Goal: Information Seeking & Learning: Learn about a topic

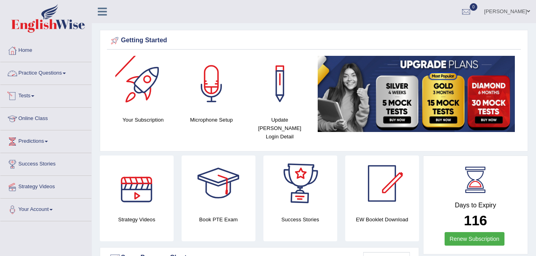
click at [37, 77] on link "Practice Questions" at bounding box center [45, 72] width 91 height 20
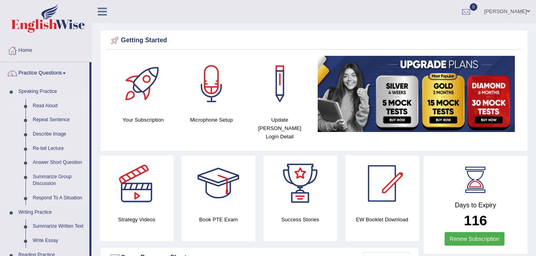
click at [47, 108] on link "Read Aloud" at bounding box center [59, 106] width 60 height 14
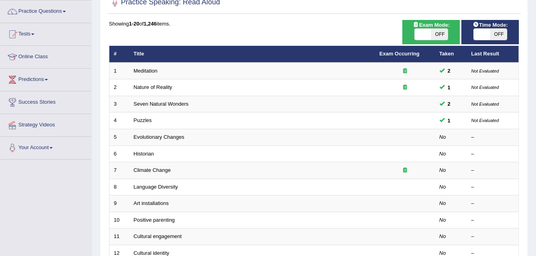
scroll to position [48, 0]
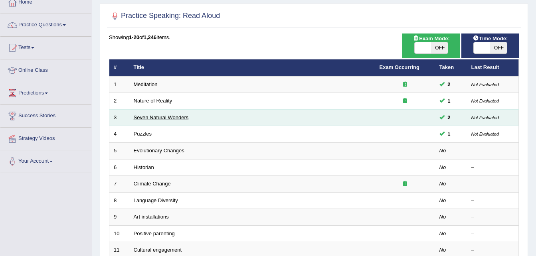
click at [181, 120] on link "Seven Natural Wonders" at bounding box center [161, 117] width 55 height 6
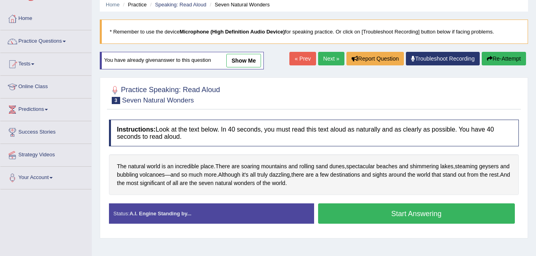
scroll to position [48, 0]
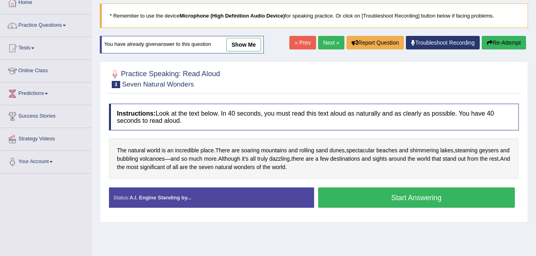
click at [324, 40] on link "Next »" at bounding box center [331, 43] width 26 height 14
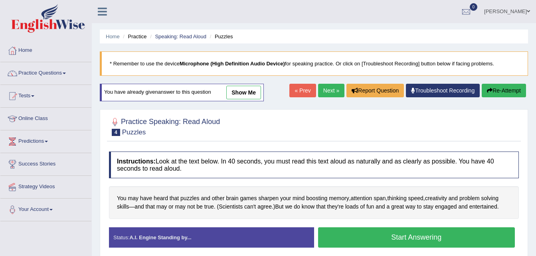
click at [324, 91] on link "Next »" at bounding box center [331, 91] width 26 height 14
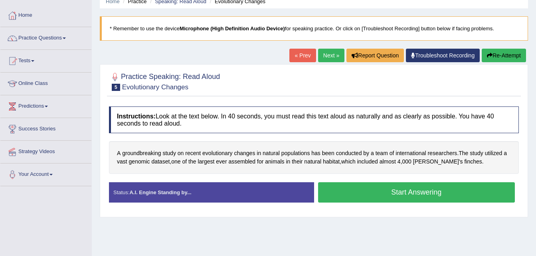
scroll to position [48, 0]
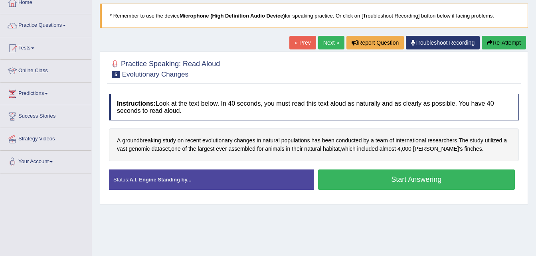
click at [406, 185] on button "Start Answering" at bounding box center [416, 179] width 197 height 20
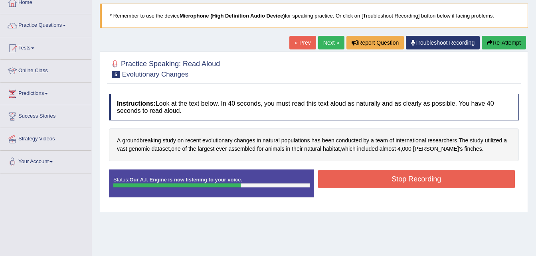
click at [406, 185] on button "Stop Recording" at bounding box center [416, 179] width 197 height 18
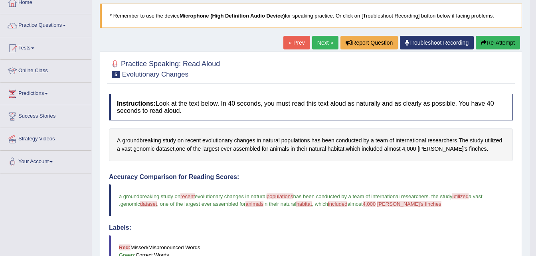
click at [321, 43] on link "Next »" at bounding box center [325, 43] width 26 height 14
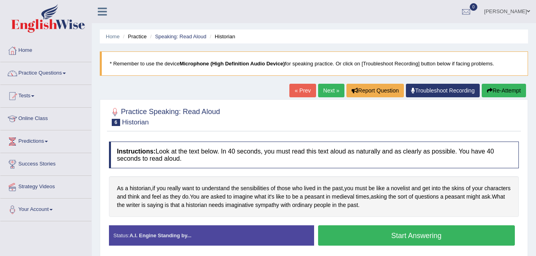
click at [445, 234] on button "Start Answering" at bounding box center [416, 235] width 197 height 20
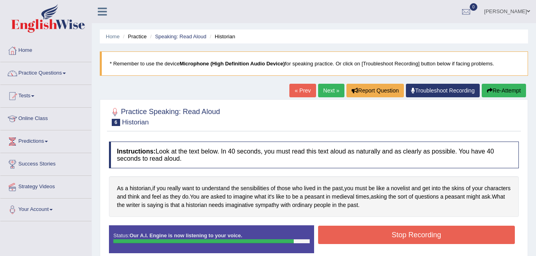
click at [445, 234] on button "Stop Recording" at bounding box center [416, 235] width 197 height 18
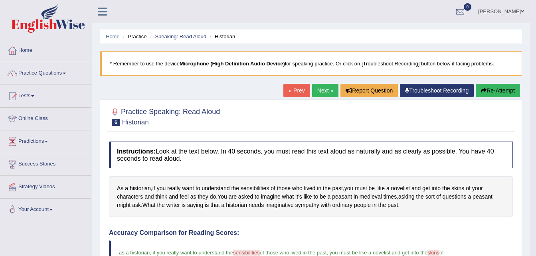
click at [320, 92] on link "Next »" at bounding box center [325, 91] width 26 height 14
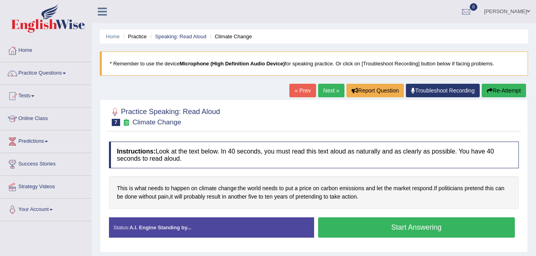
click at [359, 227] on button "Start Answering" at bounding box center [416, 227] width 197 height 20
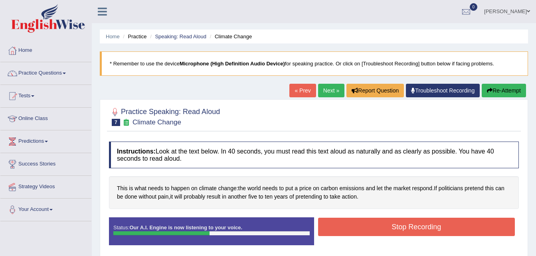
click at [359, 227] on button "Stop Recording" at bounding box center [416, 227] width 197 height 18
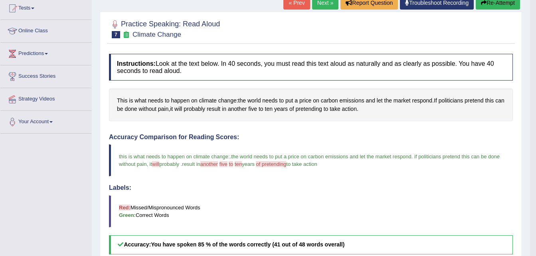
scroll to position [80, 0]
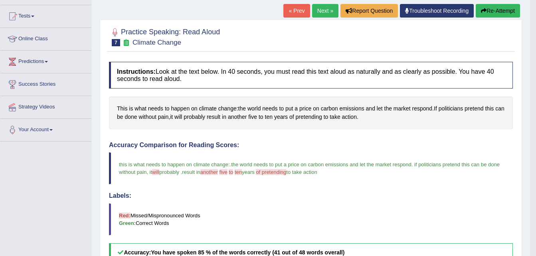
click at [320, 11] on link "Next »" at bounding box center [325, 11] width 26 height 14
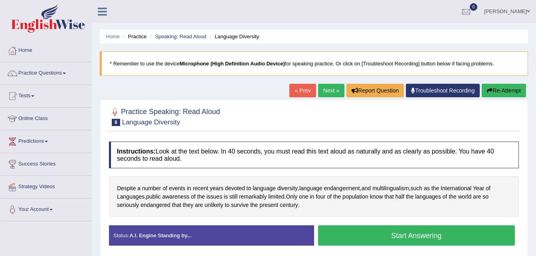
click at [393, 236] on button "Start Answering" at bounding box center [416, 235] width 197 height 20
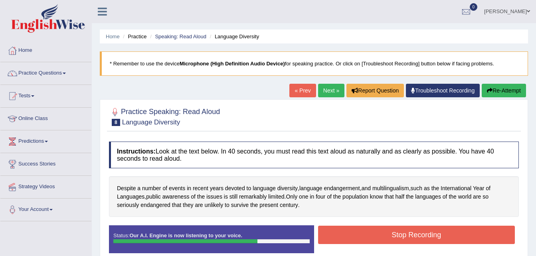
click at [393, 236] on button "Stop Recording" at bounding box center [416, 235] width 197 height 18
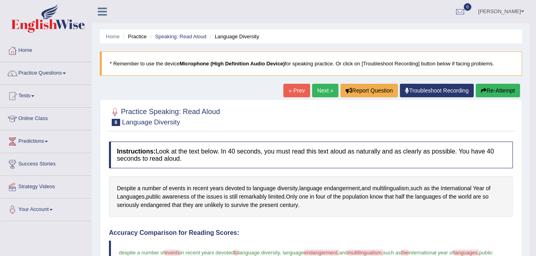
click at [319, 91] on link "Next »" at bounding box center [325, 91] width 26 height 14
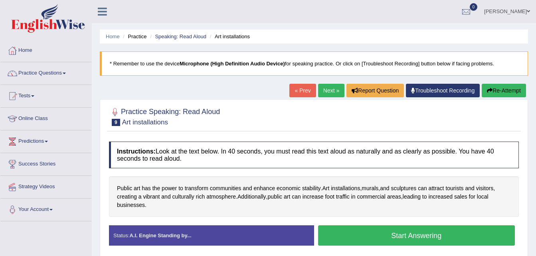
click at [407, 237] on button "Start Answering" at bounding box center [416, 235] width 197 height 20
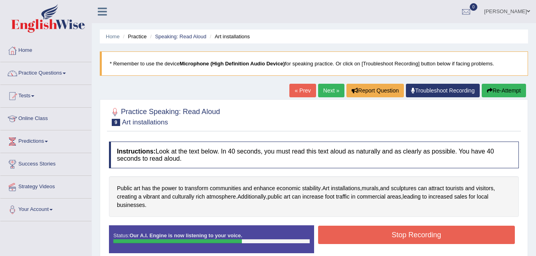
click at [407, 237] on button "Stop Recording" at bounding box center [416, 235] width 197 height 18
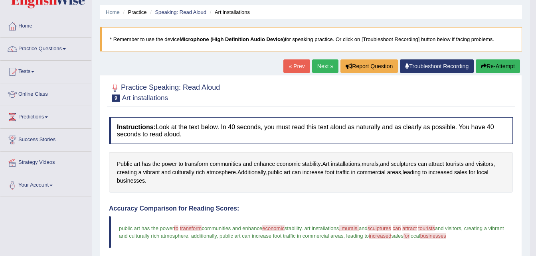
scroll to position [16, 0]
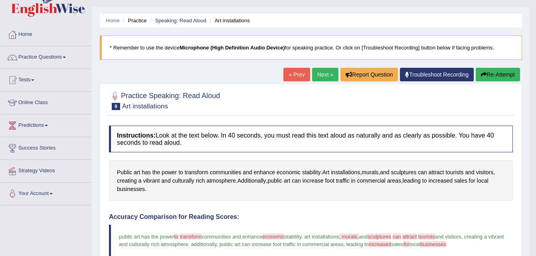
click at [318, 81] on link "Next »" at bounding box center [325, 75] width 26 height 14
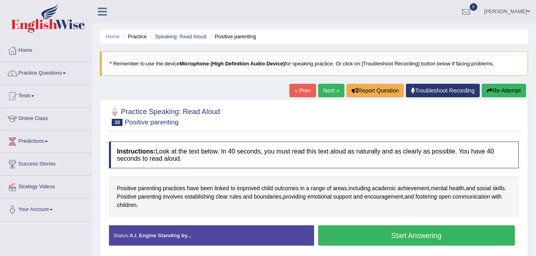
click at [395, 239] on button "Start Answering" at bounding box center [416, 235] width 197 height 20
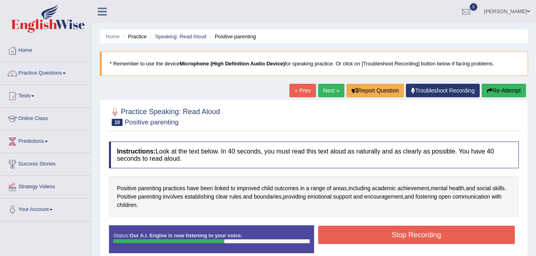
click at [395, 239] on button "Stop Recording" at bounding box center [416, 235] width 197 height 18
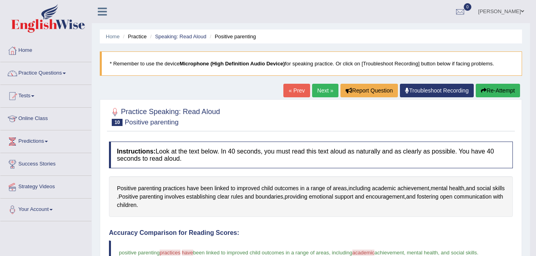
click at [324, 95] on link "Next »" at bounding box center [325, 91] width 26 height 14
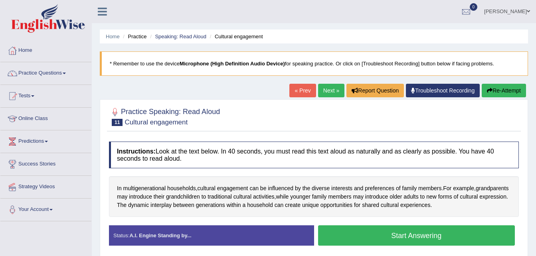
click at [400, 233] on button "Start Answering" at bounding box center [416, 235] width 197 height 20
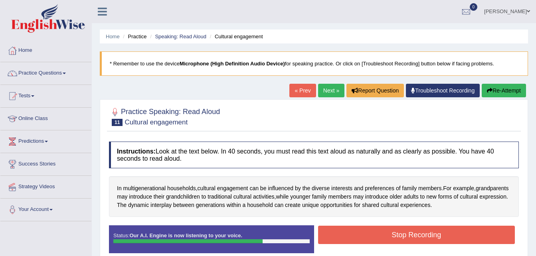
click at [400, 233] on button "Stop Recording" at bounding box center [416, 235] width 197 height 18
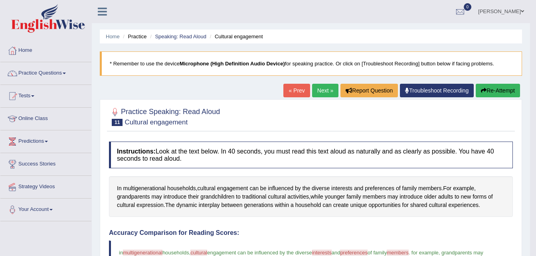
click at [319, 87] on link "Next »" at bounding box center [325, 91] width 26 height 14
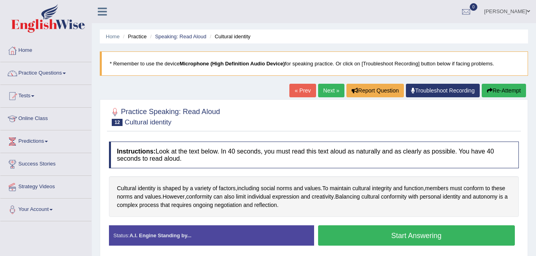
click at [359, 232] on button "Start Answering" at bounding box center [416, 235] width 197 height 20
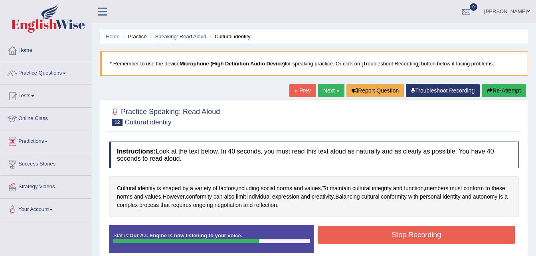
click at [359, 232] on button "Stop Recording" at bounding box center [416, 235] width 197 height 18
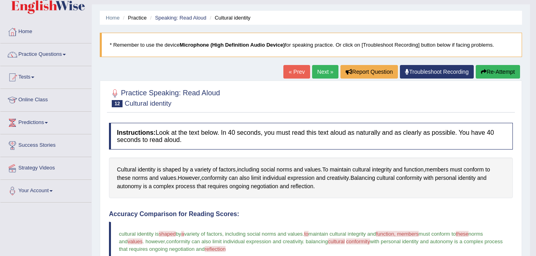
scroll to position [17, 0]
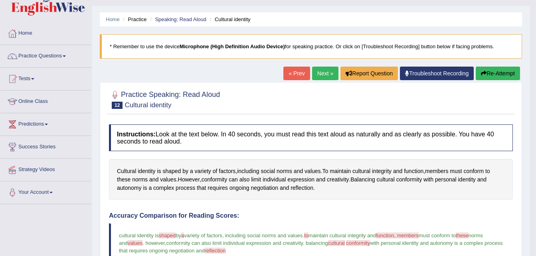
click at [321, 76] on link "Next »" at bounding box center [325, 74] width 26 height 14
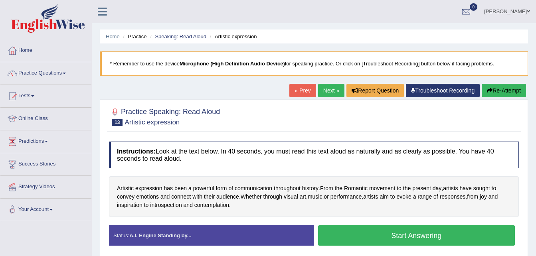
click at [394, 236] on button "Start Answering" at bounding box center [416, 235] width 197 height 20
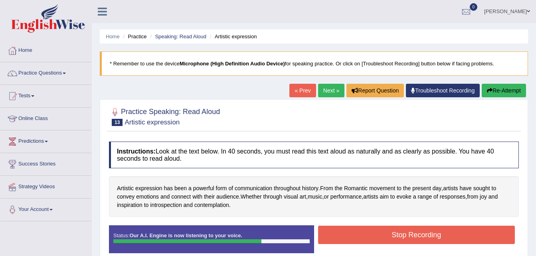
click at [394, 236] on button "Stop Recording" at bounding box center [416, 235] width 197 height 18
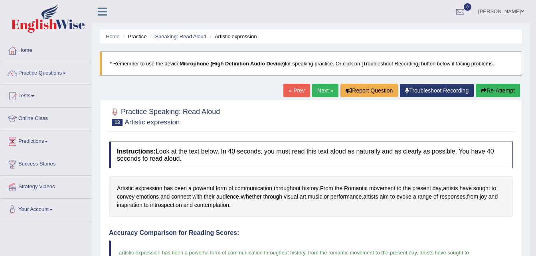
click at [321, 96] on link "Next »" at bounding box center [325, 91] width 26 height 14
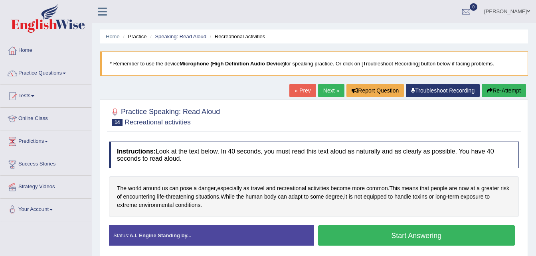
click at [398, 231] on button "Start Answering" at bounding box center [416, 235] width 197 height 20
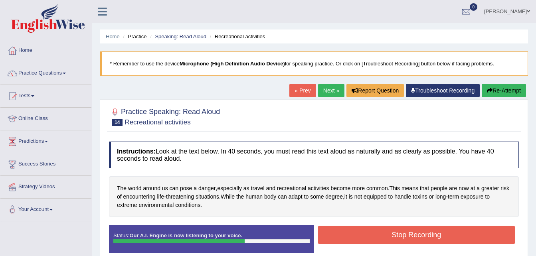
click at [398, 231] on button "Stop Recording" at bounding box center [416, 235] width 197 height 18
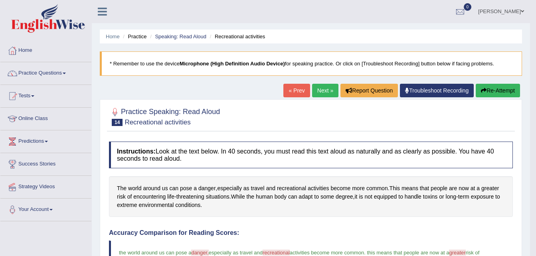
click at [324, 92] on link "Next »" at bounding box center [325, 91] width 26 height 14
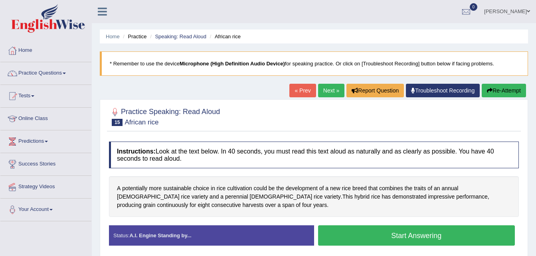
click at [397, 231] on button "Start Answering" at bounding box center [416, 235] width 197 height 20
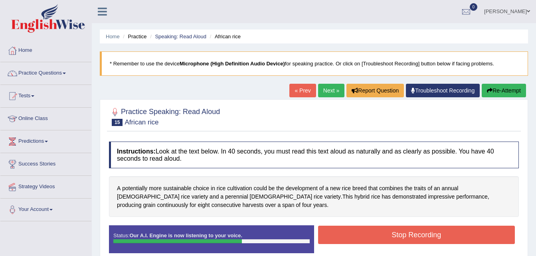
click at [397, 231] on button "Stop Recording" at bounding box center [416, 235] width 197 height 18
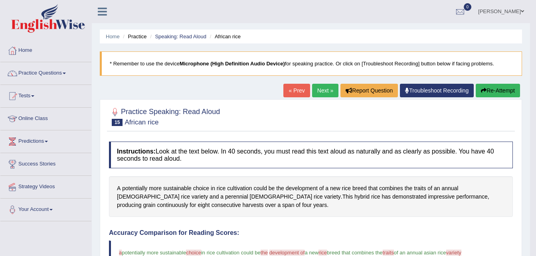
click at [318, 89] on link "Next »" at bounding box center [325, 91] width 26 height 14
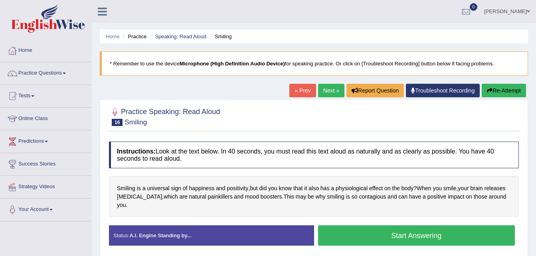
click at [393, 231] on button "Start Answering" at bounding box center [416, 235] width 197 height 20
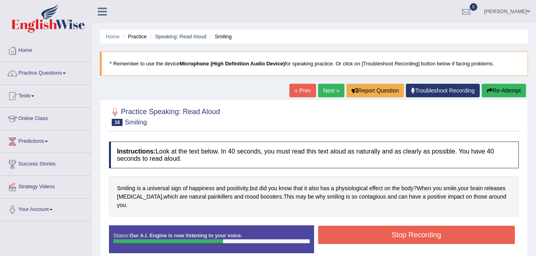
click at [393, 231] on button "Stop Recording" at bounding box center [416, 235] width 197 height 18
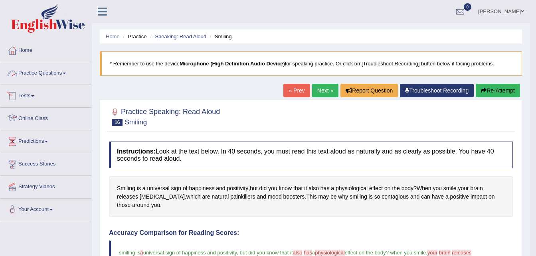
click at [52, 72] on link "Practice Questions" at bounding box center [45, 72] width 91 height 20
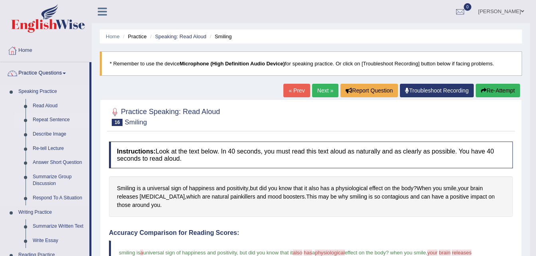
click at [49, 120] on link "Repeat Sentence" at bounding box center [59, 120] width 60 height 14
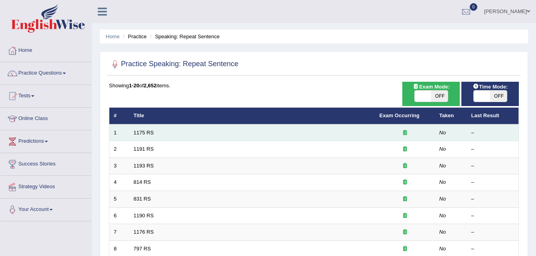
click at [154, 134] on td "1175 RS" at bounding box center [252, 132] width 246 height 17
click at [150, 131] on link "1175 RS" at bounding box center [144, 133] width 20 height 6
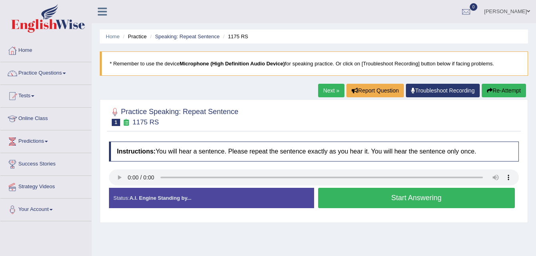
click at [356, 198] on button "Start Answering" at bounding box center [416, 198] width 197 height 20
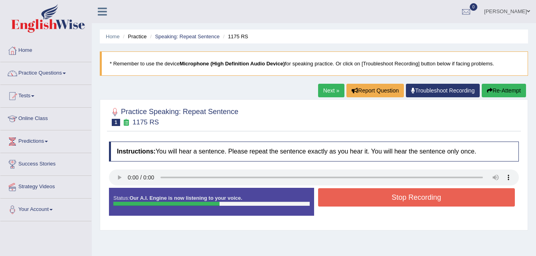
click at [400, 190] on button "Stop Recording" at bounding box center [416, 197] width 197 height 18
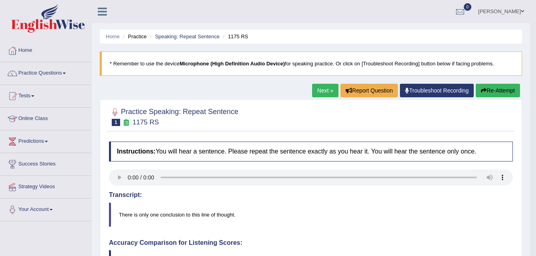
click at [319, 90] on link "Next »" at bounding box center [325, 91] width 26 height 14
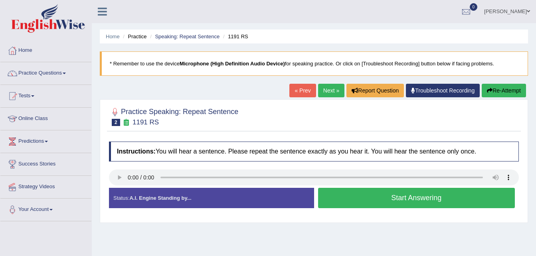
click at [374, 198] on button "Start Answering" at bounding box center [416, 198] width 197 height 20
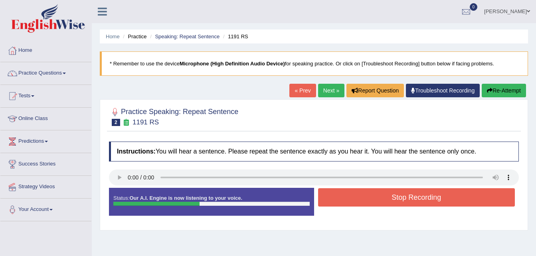
click at [374, 198] on button "Stop Recording" at bounding box center [416, 197] width 197 height 18
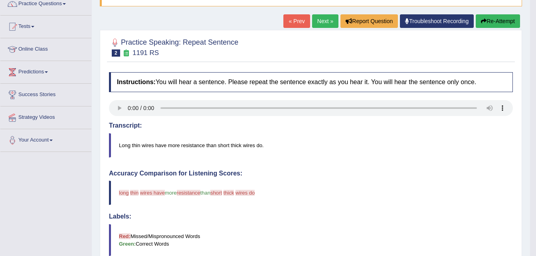
scroll to position [16, 0]
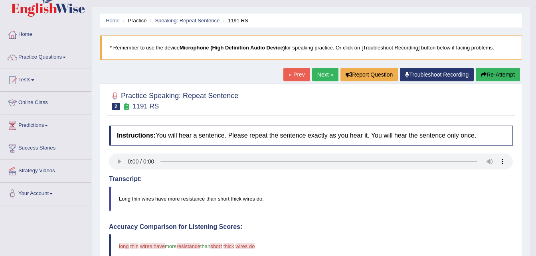
click at [327, 73] on link "Next »" at bounding box center [325, 75] width 26 height 14
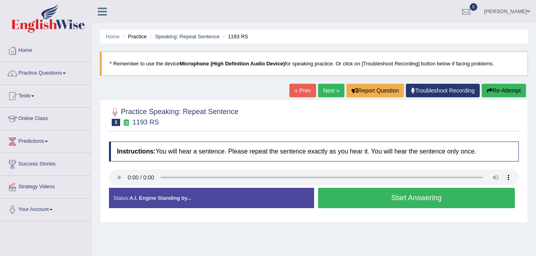
click at [371, 196] on button "Start Answering" at bounding box center [416, 198] width 197 height 20
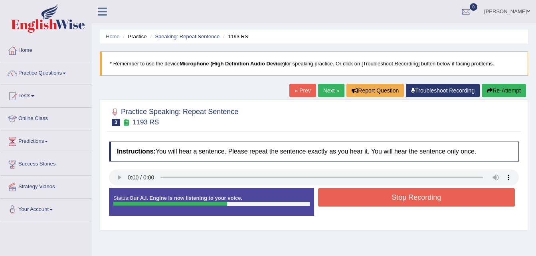
click at [383, 203] on button "Stop Recording" at bounding box center [416, 197] width 197 height 18
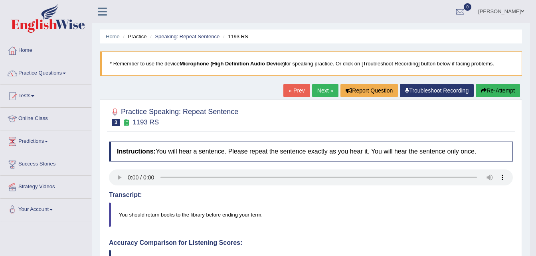
click at [325, 89] on link "Next »" at bounding box center [325, 91] width 26 height 14
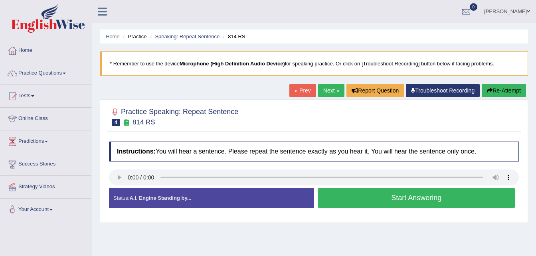
click at [382, 197] on button "Start Answering" at bounding box center [416, 198] width 197 height 20
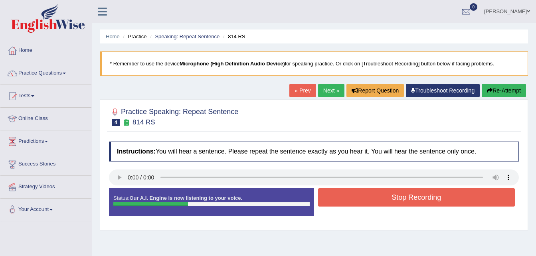
click at [382, 197] on button "Stop Recording" at bounding box center [416, 197] width 197 height 18
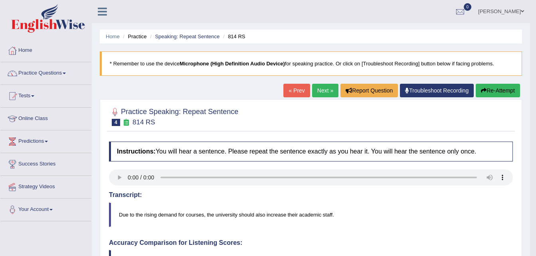
click at [327, 90] on link "Next »" at bounding box center [325, 91] width 26 height 14
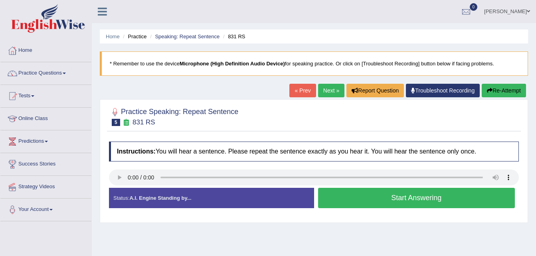
click at [343, 203] on button "Start Answering" at bounding box center [416, 198] width 197 height 20
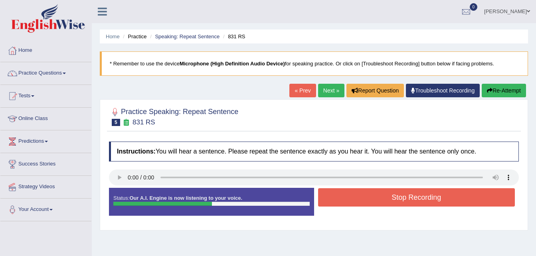
click at [343, 203] on button "Stop Recording" at bounding box center [416, 197] width 197 height 18
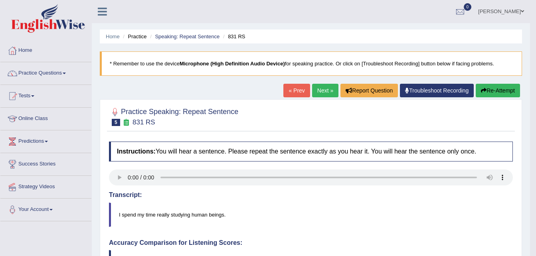
drag, startPoint x: 486, startPoint y: 81, endPoint x: 486, endPoint y: 87, distance: 6.8
click at [486, 87] on div "Home Practice Speaking: Repeat Sentence 831 RS * Remember to use the device Mic…" at bounding box center [311, 259] width 438 height 519
click at [486, 87] on button "Re-Attempt" at bounding box center [497, 91] width 44 height 14
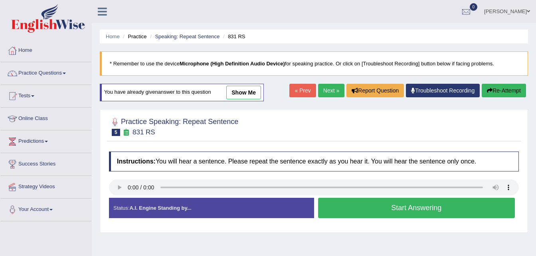
click at [390, 207] on button "Start Answering" at bounding box center [416, 208] width 197 height 20
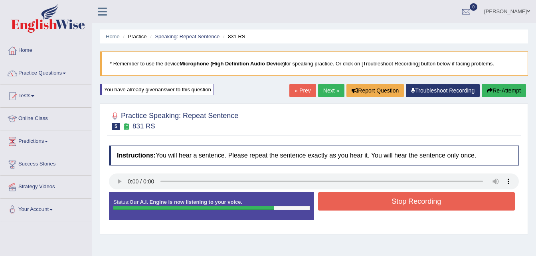
click at [483, 86] on button "Re-Attempt" at bounding box center [503, 91] width 44 height 14
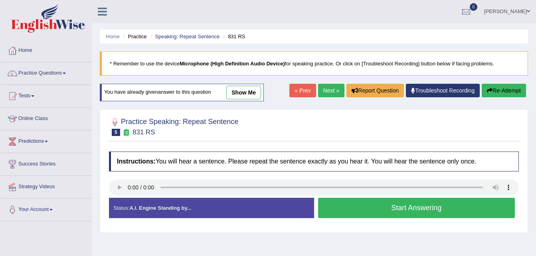
click at [355, 209] on button "Start Answering" at bounding box center [416, 208] width 197 height 20
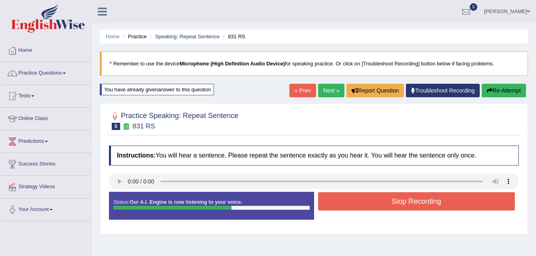
click at [422, 191] on div at bounding box center [314, 182] width 410 height 18
click at [422, 196] on button "Stop Recording" at bounding box center [416, 201] width 197 height 18
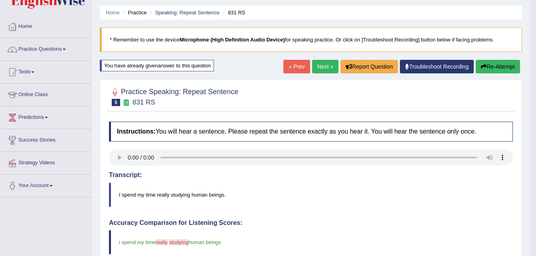
scroll to position [16, 0]
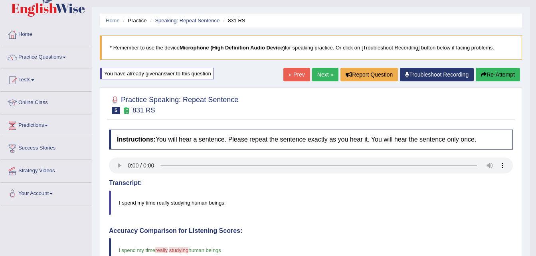
click at [321, 72] on link "Next »" at bounding box center [325, 75] width 26 height 14
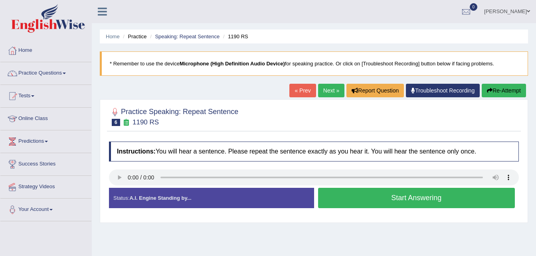
click at [355, 196] on button "Start Answering" at bounding box center [416, 198] width 197 height 20
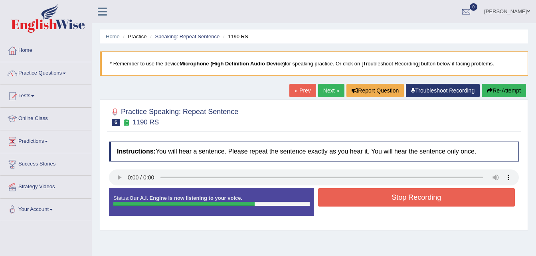
click at [408, 189] on button "Stop Recording" at bounding box center [416, 197] width 197 height 18
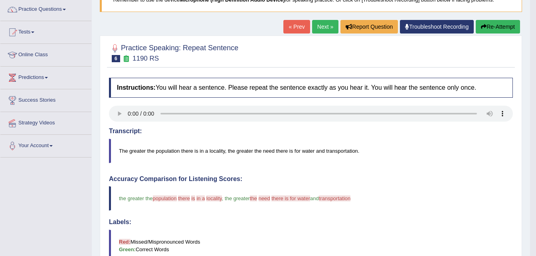
scroll to position [48, 0]
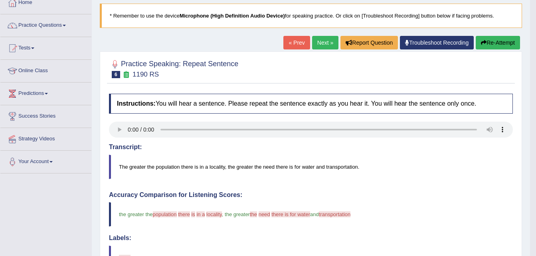
click at [322, 44] on link "Next »" at bounding box center [325, 43] width 26 height 14
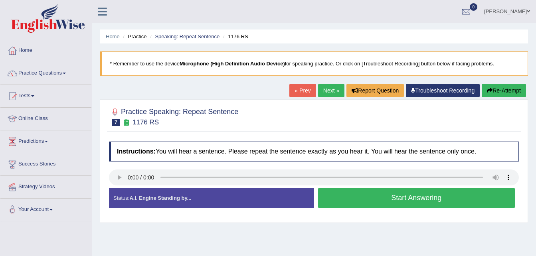
click at [338, 200] on button "Start Answering" at bounding box center [416, 198] width 197 height 20
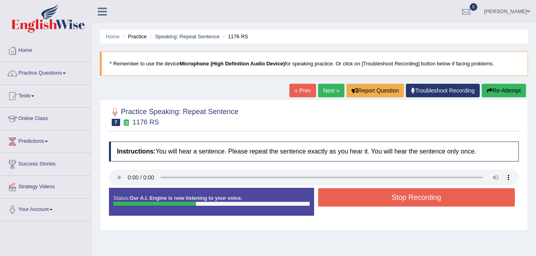
click at [338, 200] on button "Stop Recording" at bounding box center [416, 197] width 197 height 18
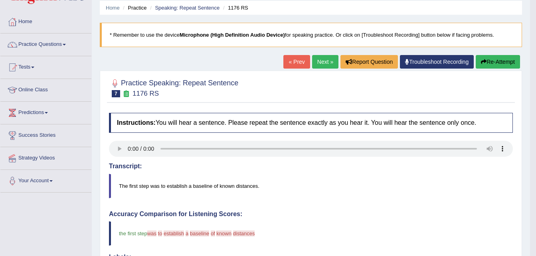
scroll to position [16, 0]
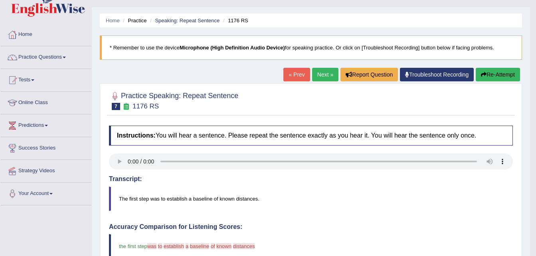
click at [332, 75] on link "Next »" at bounding box center [325, 75] width 26 height 14
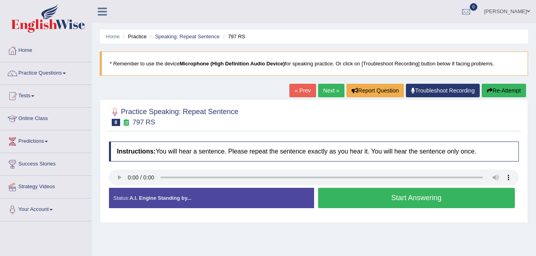
click at [353, 202] on button "Start Answering" at bounding box center [416, 198] width 197 height 20
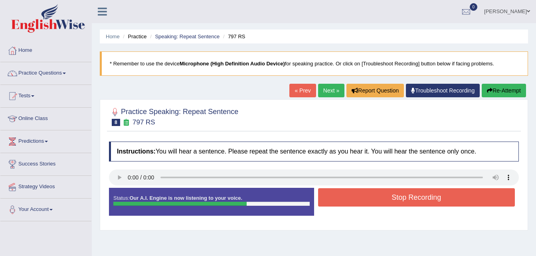
click at [358, 200] on button "Stop Recording" at bounding box center [416, 197] width 197 height 18
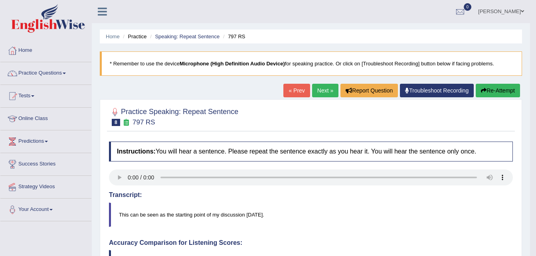
click at [319, 92] on link "Next »" at bounding box center [325, 91] width 26 height 14
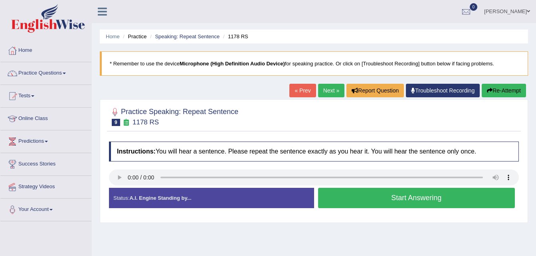
click at [331, 201] on button "Start Answering" at bounding box center [416, 198] width 197 height 20
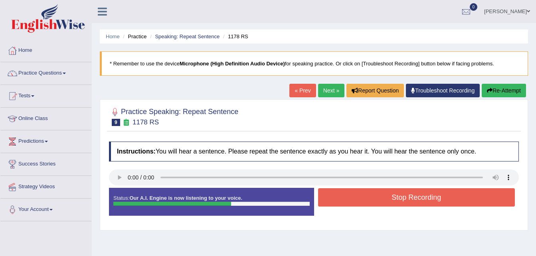
click at [390, 188] on button "Stop Recording" at bounding box center [416, 197] width 197 height 18
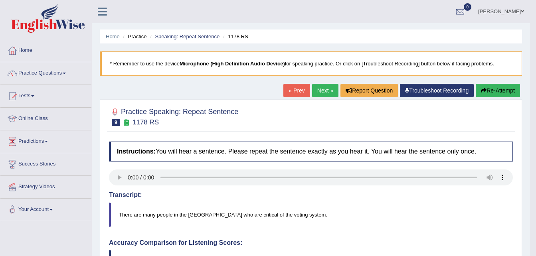
click at [320, 93] on link "Next »" at bounding box center [325, 91] width 26 height 14
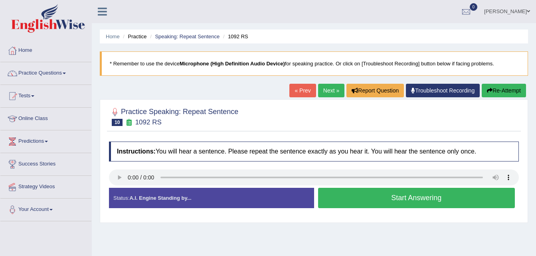
click at [343, 199] on button "Start Answering" at bounding box center [416, 198] width 197 height 20
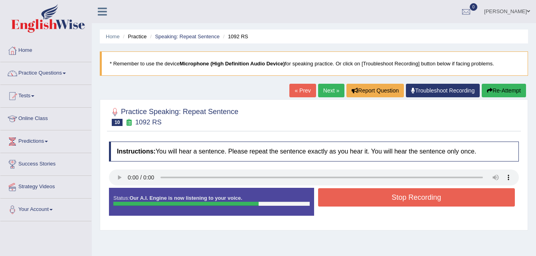
click at [343, 199] on button "Stop Recording" at bounding box center [416, 197] width 197 height 18
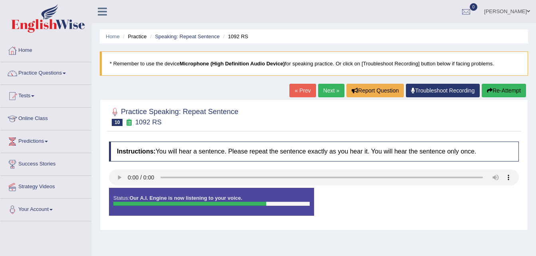
click at [343, 199] on div "Status: Our A.I. Engine is now listening to your voice. Start Answering Stop Re…" at bounding box center [314, 206] width 410 height 36
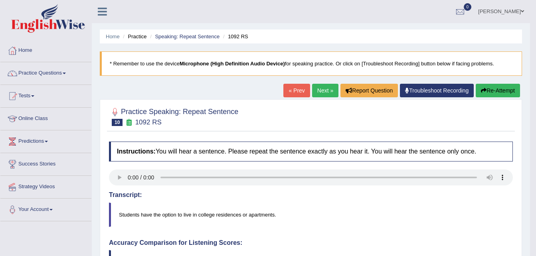
click at [320, 83] on div "Home Practice Speaking: Repeat Sentence 1092 RS * Remember to use the device Mi…" at bounding box center [311, 259] width 438 height 519
click at [318, 94] on link "Next »" at bounding box center [325, 91] width 26 height 14
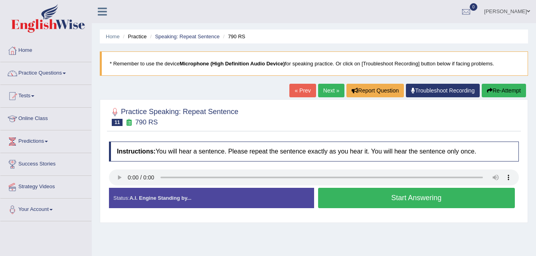
click at [337, 202] on button "Start Answering" at bounding box center [416, 198] width 197 height 20
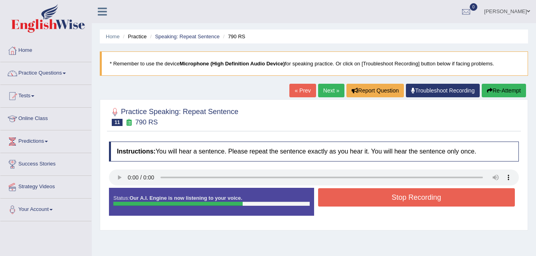
click at [363, 194] on button "Stop Recording" at bounding box center [416, 197] width 197 height 18
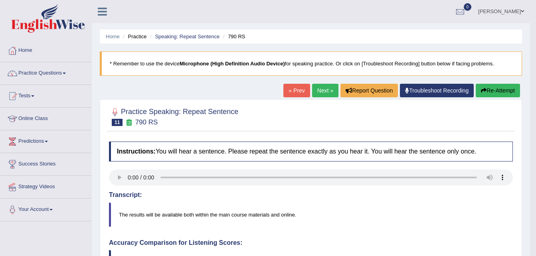
click at [322, 93] on link "Next »" at bounding box center [325, 91] width 26 height 14
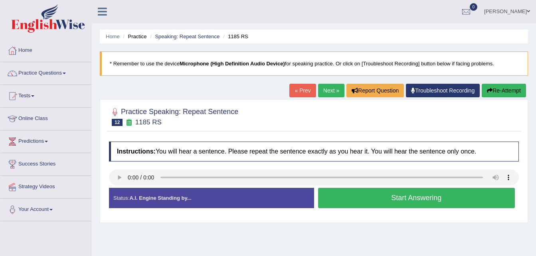
click at [379, 195] on button "Start Answering" at bounding box center [416, 198] width 197 height 20
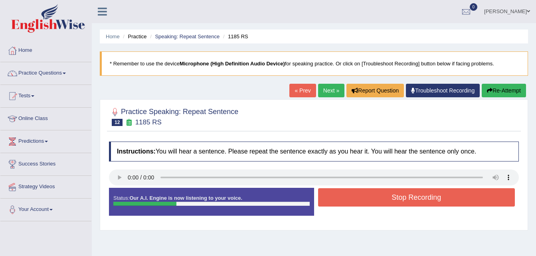
click at [379, 195] on button "Stop Recording" at bounding box center [416, 197] width 197 height 18
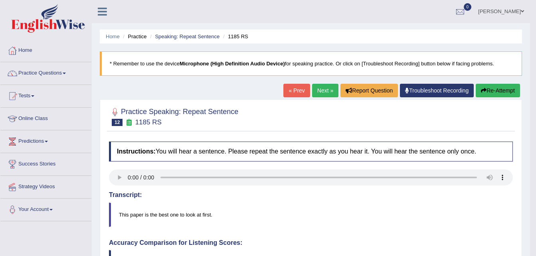
click at [379, 195] on h4 "Transcript:" at bounding box center [311, 194] width 404 height 7
click at [324, 92] on link "Next »" at bounding box center [325, 91] width 26 height 14
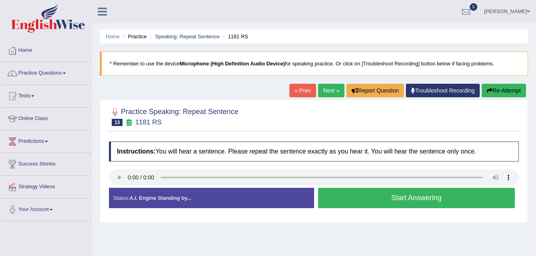
click at [417, 202] on button "Start Answering" at bounding box center [416, 198] width 197 height 20
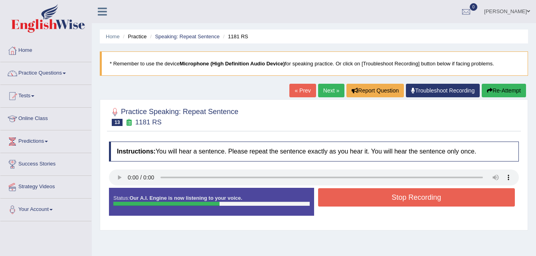
click at [388, 190] on button "Stop Recording" at bounding box center [416, 197] width 197 height 18
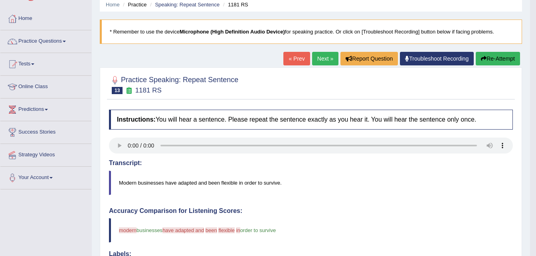
scroll to position [16, 0]
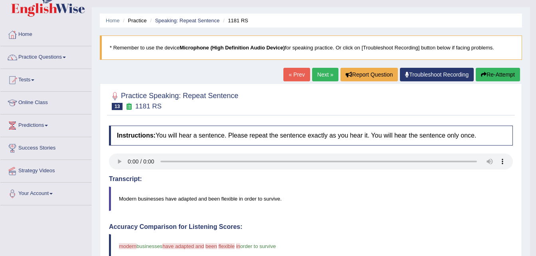
click at [324, 75] on link "Next »" at bounding box center [325, 75] width 26 height 14
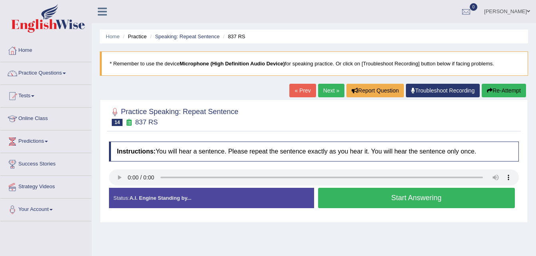
click at [342, 201] on button "Start Answering" at bounding box center [416, 198] width 197 height 20
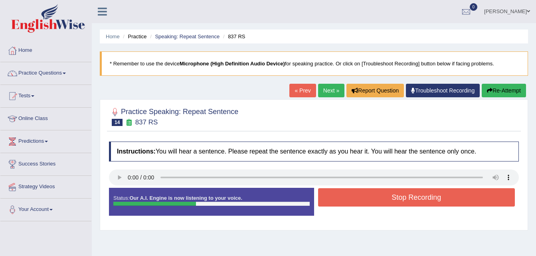
click at [342, 201] on button "Stop Recording" at bounding box center [416, 197] width 197 height 18
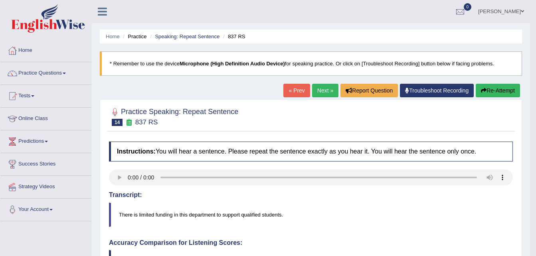
click at [314, 87] on link "Next »" at bounding box center [325, 91] width 26 height 14
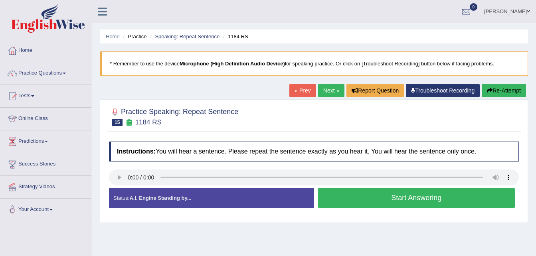
click at [370, 196] on button "Start Answering" at bounding box center [416, 198] width 197 height 20
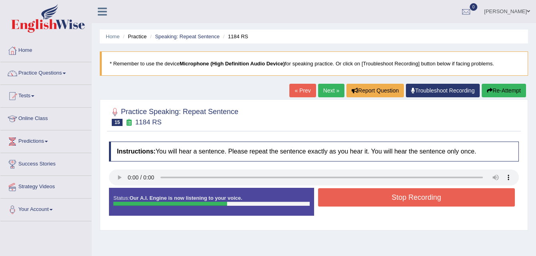
click at [404, 201] on button "Stop Recording" at bounding box center [416, 197] width 197 height 18
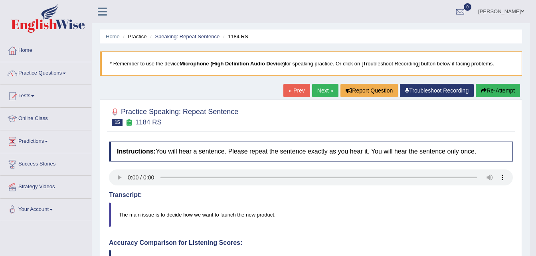
click at [322, 91] on link "Next »" at bounding box center [325, 91] width 26 height 14
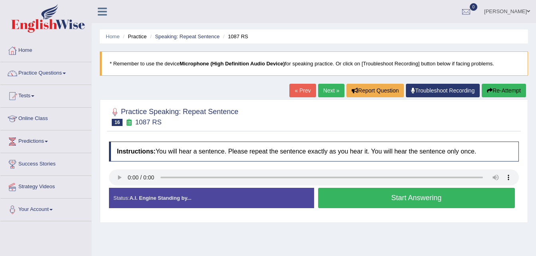
click at [378, 194] on button "Start Answering" at bounding box center [416, 198] width 197 height 20
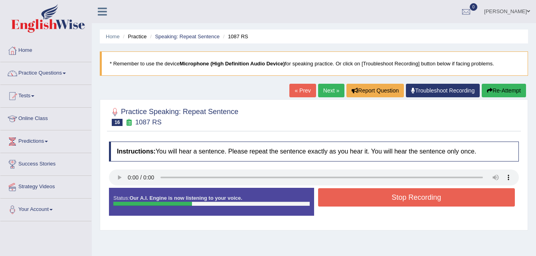
click at [378, 194] on button "Stop Recording" at bounding box center [416, 197] width 197 height 18
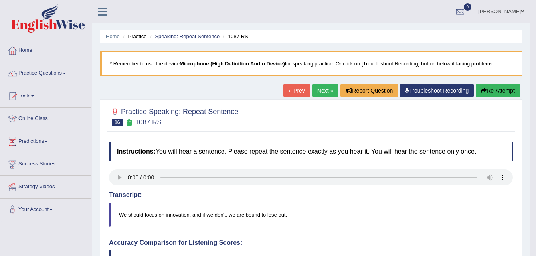
click at [321, 92] on link "Next »" at bounding box center [325, 91] width 26 height 14
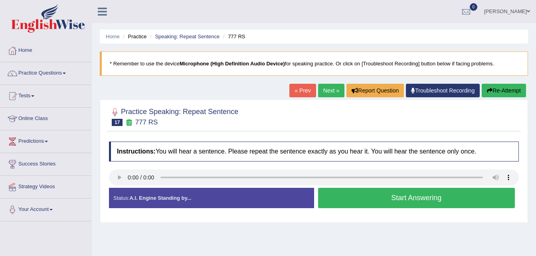
click at [336, 196] on button "Start Answering" at bounding box center [416, 198] width 197 height 20
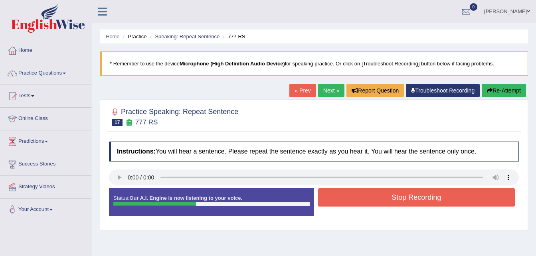
click at [336, 196] on button "Stop Recording" at bounding box center [416, 197] width 197 height 18
click at [336, 196] on div "Status: Our A.I. Engine is now listening to your voice. Start Answering Stop Re…" at bounding box center [314, 206] width 410 height 36
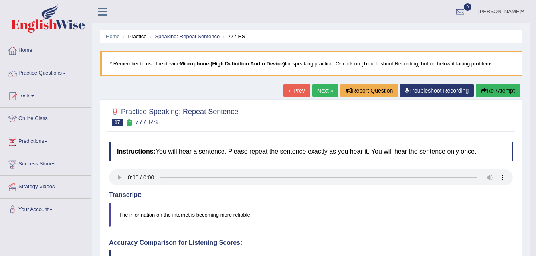
click at [314, 87] on link "Next »" at bounding box center [325, 91] width 26 height 14
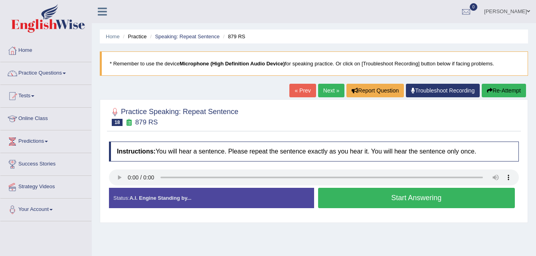
click at [359, 195] on button "Start Answering" at bounding box center [416, 198] width 197 height 20
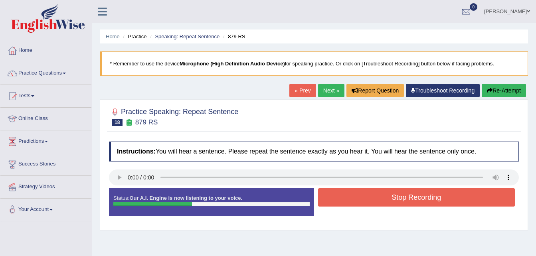
click at [359, 195] on button "Stop Recording" at bounding box center [416, 197] width 197 height 18
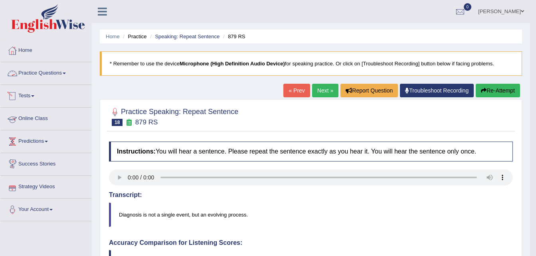
click at [41, 65] on link "Practice Questions" at bounding box center [45, 72] width 91 height 20
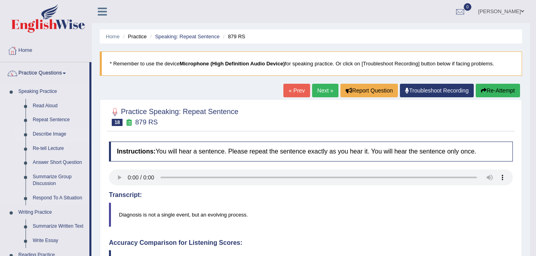
click at [48, 136] on link "Describe Image" at bounding box center [59, 134] width 60 height 14
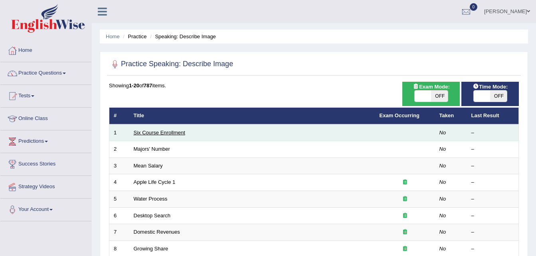
click at [159, 134] on link "Six Course Enrollment" at bounding box center [159, 133] width 51 height 6
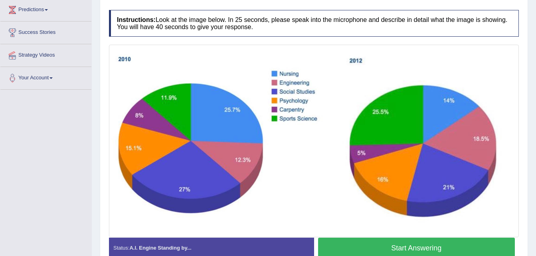
scroll to position [144, 0]
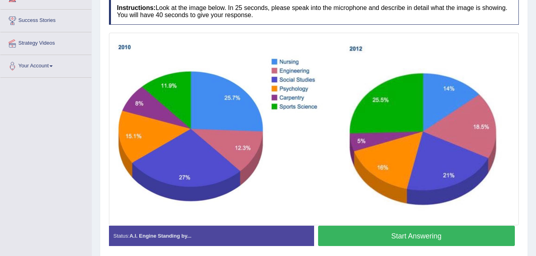
click at [443, 239] on button "Start Answering" at bounding box center [416, 236] width 197 height 20
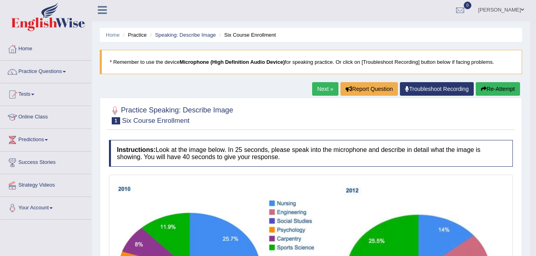
scroll to position [0, 0]
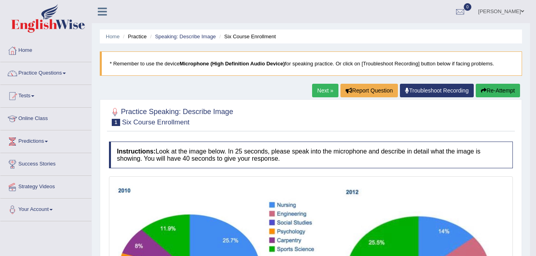
click at [327, 89] on link "Next »" at bounding box center [325, 91] width 26 height 14
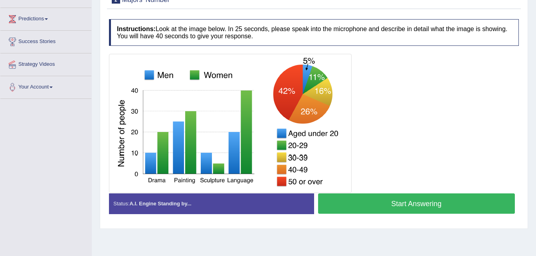
scroll to position [138, 0]
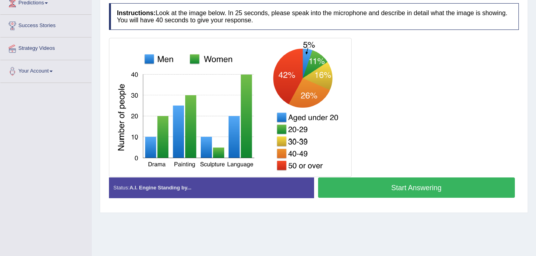
click at [423, 194] on button "Start Answering" at bounding box center [416, 187] width 197 height 20
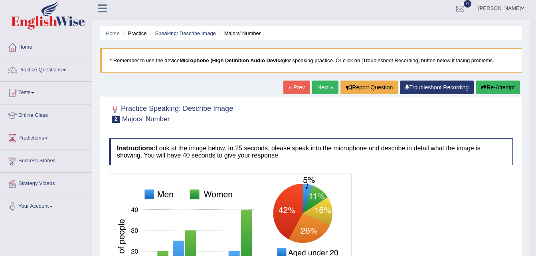
scroll to position [0, 0]
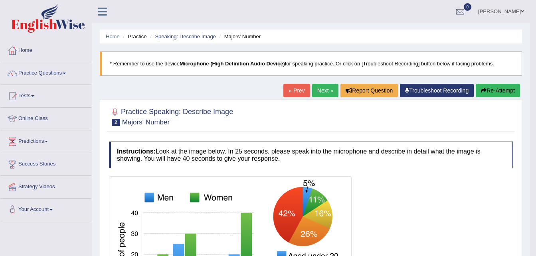
click at [323, 86] on link "Next »" at bounding box center [325, 91] width 26 height 14
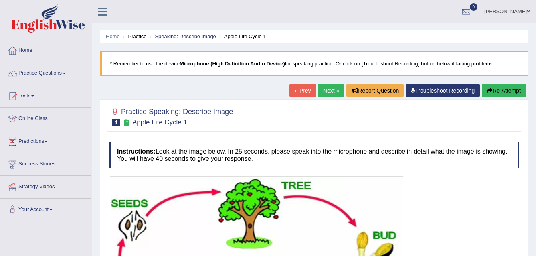
click at [293, 90] on link "« Prev" at bounding box center [302, 91] width 26 height 14
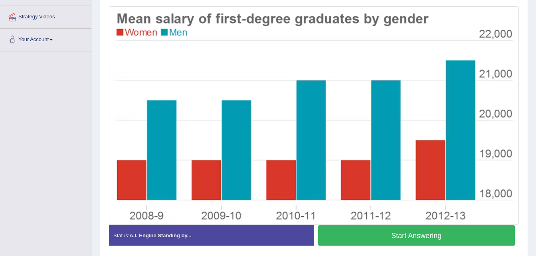
scroll to position [184, 0]
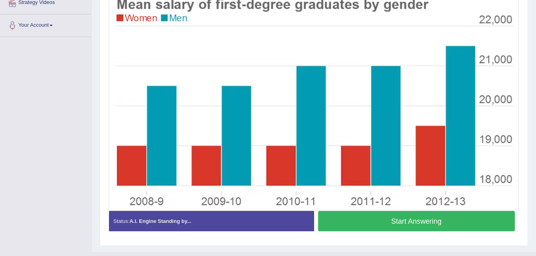
click at [454, 220] on button "Start Answering" at bounding box center [416, 221] width 197 height 20
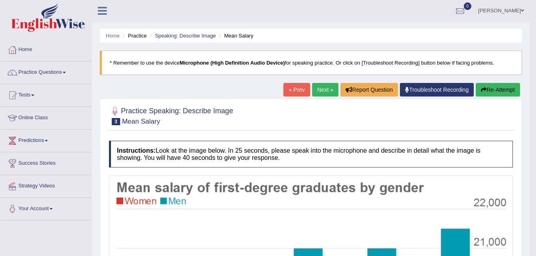
scroll to position [0, 0]
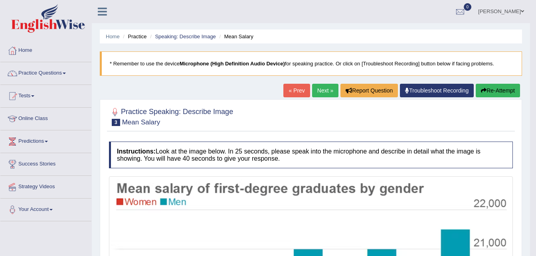
click at [321, 93] on link "Next »" at bounding box center [325, 91] width 26 height 14
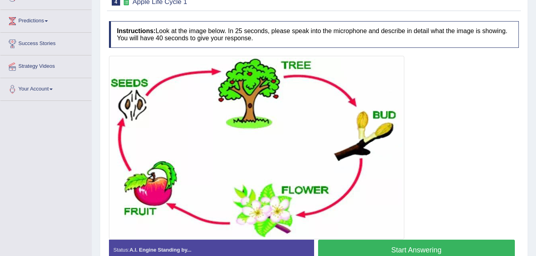
scroll to position [128, 0]
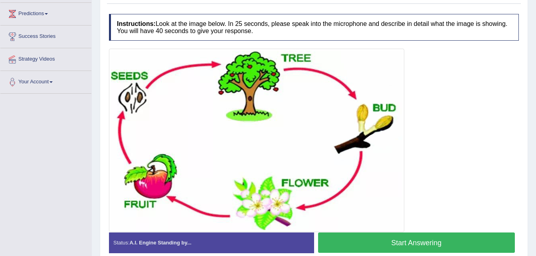
click at [405, 241] on button "Start Answering" at bounding box center [416, 243] width 197 height 20
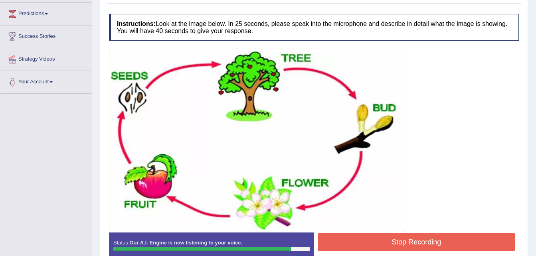
click at [405, 241] on button "Stop Recording" at bounding box center [416, 242] width 197 height 18
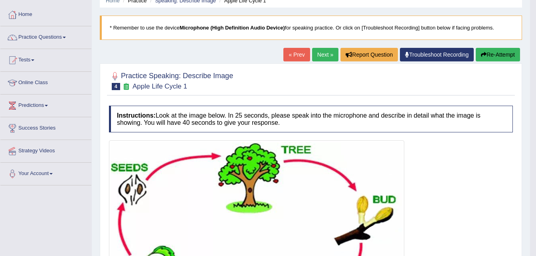
scroll to position [32, 0]
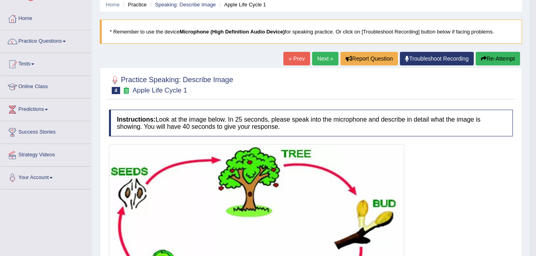
click at [323, 58] on link "Next »" at bounding box center [325, 59] width 26 height 14
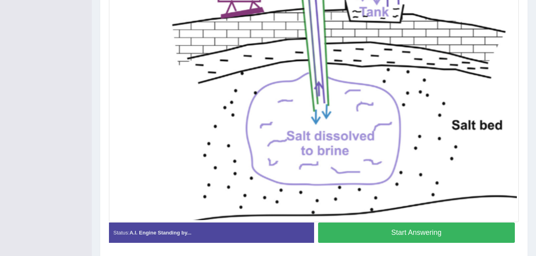
scroll to position [239, 0]
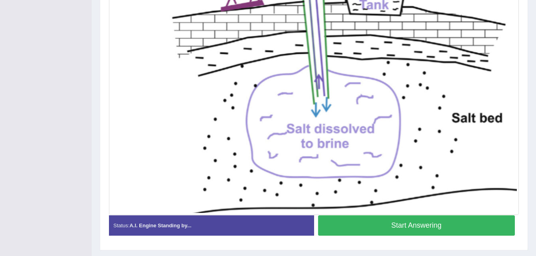
click at [445, 227] on button "Start Answering" at bounding box center [416, 225] width 197 height 20
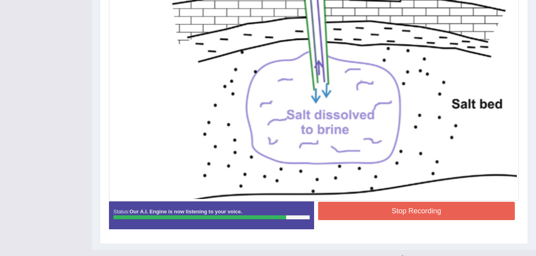
scroll to position [267, 0]
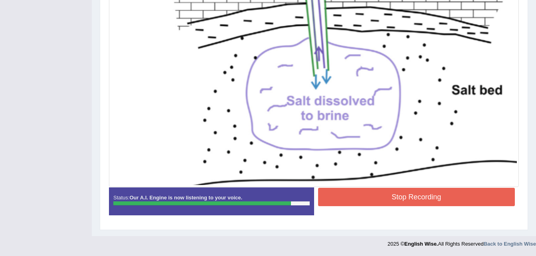
click at [443, 199] on button "Stop Recording" at bounding box center [416, 197] width 197 height 18
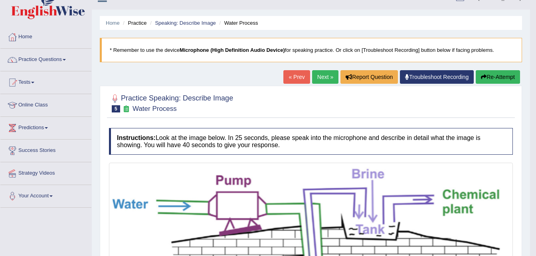
scroll to position [12, 0]
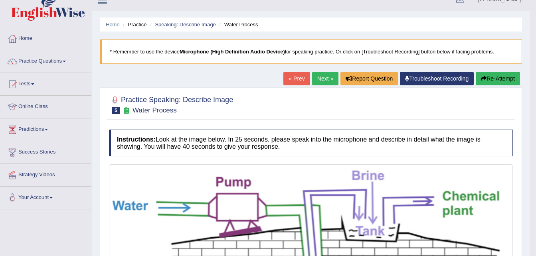
click at [319, 80] on link "Next »" at bounding box center [325, 79] width 26 height 14
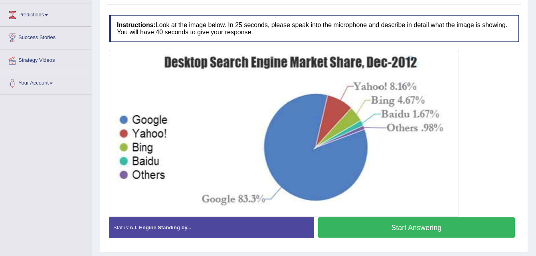
scroll to position [128, 0]
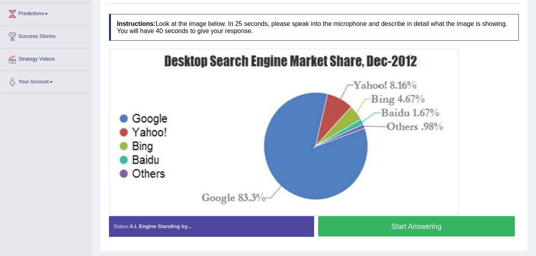
click at [362, 223] on button "Start Answering" at bounding box center [416, 226] width 197 height 20
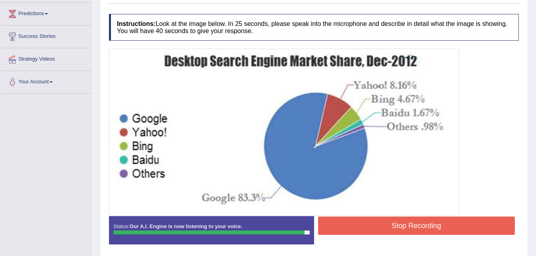
click at [362, 223] on button "Stop Recording" at bounding box center [416, 226] width 197 height 18
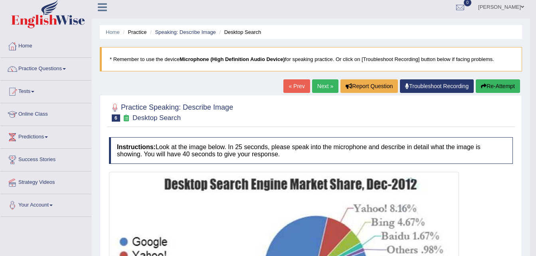
scroll to position [0, 0]
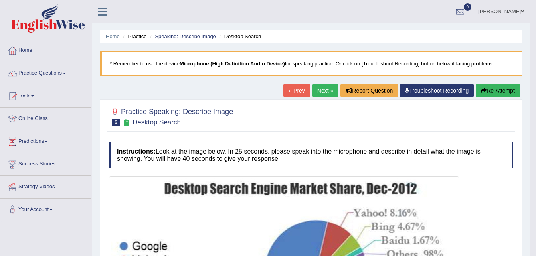
click at [318, 92] on link "Next »" at bounding box center [325, 91] width 26 height 14
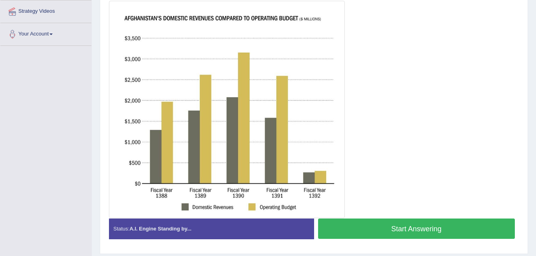
scroll to position [160, 0]
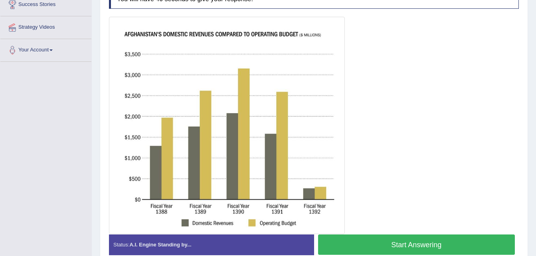
click at [364, 248] on button "Start Answering" at bounding box center [416, 245] width 197 height 20
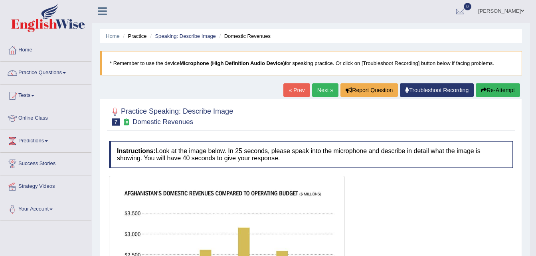
scroll to position [0, 0]
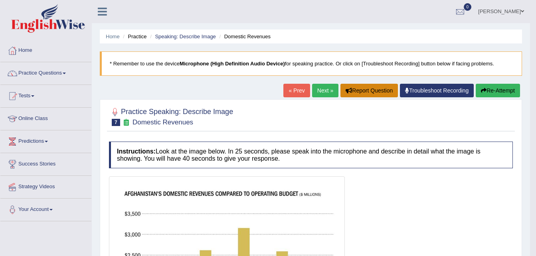
click at [383, 91] on button "Report Question" at bounding box center [368, 91] width 57 height 14
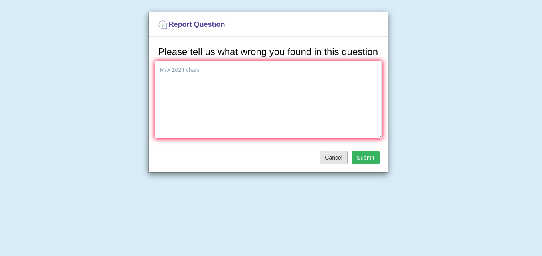
click at [335, 152] on button "Cancel" at bounding box center [333, 158] width 28 height 14
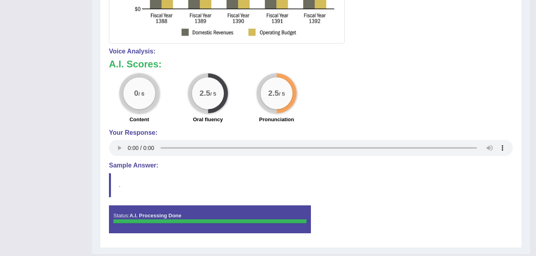
scroll to position [368, 0]
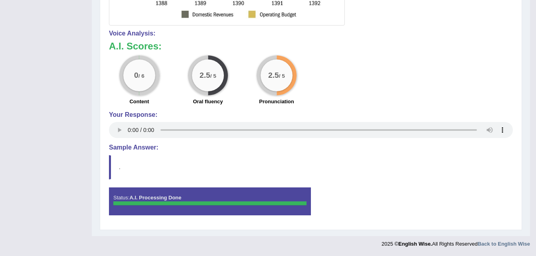
click at [131, 173] on blockquote "." at bounding box center [311, 167] width 404 height 24
click at [112, 164] on blockquote "." at bounding box center [311, 167] width 404 height 24
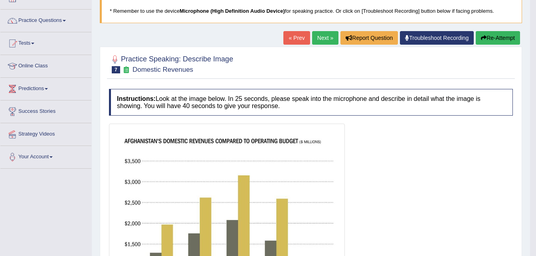
scroll to position [49, 0]
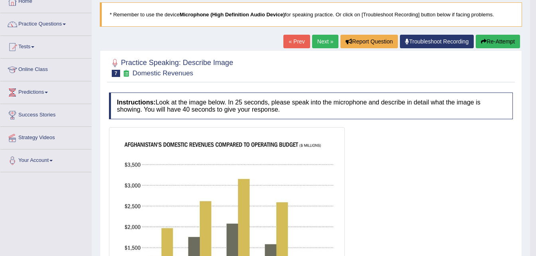
click at [325, 39] on link "Next »" at bounding box center [325, 42] width 26 height 14
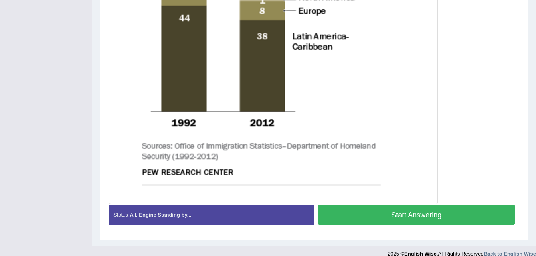
scroll to position [399, 0]
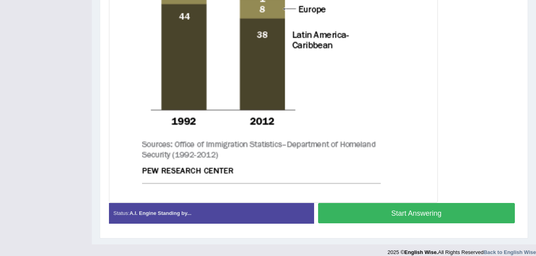
click at [409, 213] on button "Start Answering" at bounding box center [416, 213] width 197 height 20
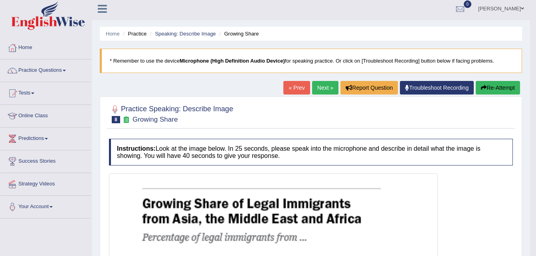
scroll to position [0, 0]
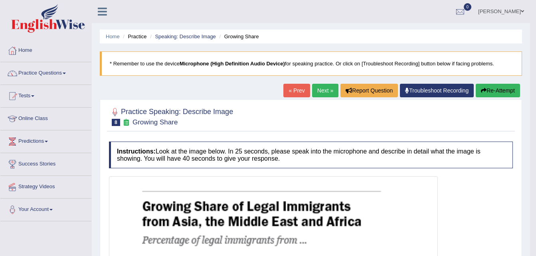
click at [318, 89] on link "Next »" at bounding box center [325, 91] width 26 height 14
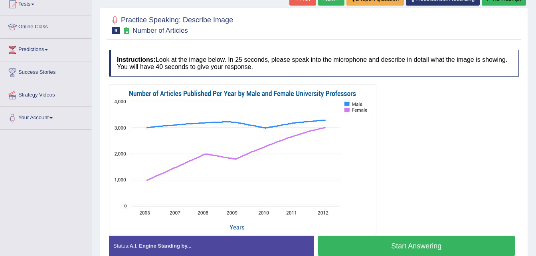
scroll to position [112, 0]
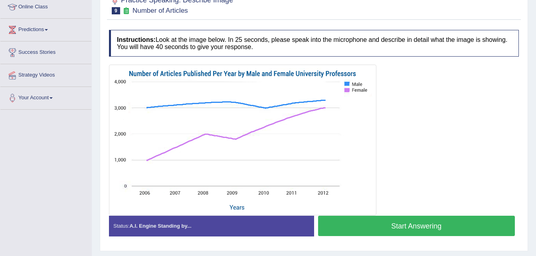
click at [365, 232] on button "Start Answering" at bounding box center [416, 226] width 197 height 20
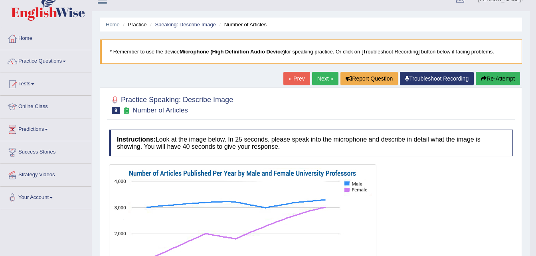
scroll to position [0, 0]
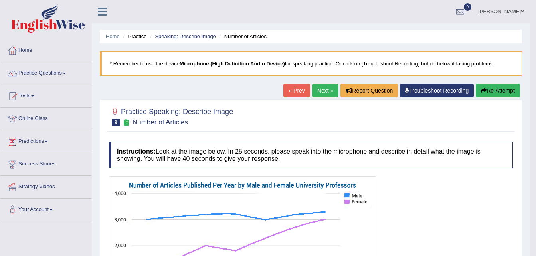
click at [320, 92] on link "Next »" at bounding box center [325, 91] width 26 height 14
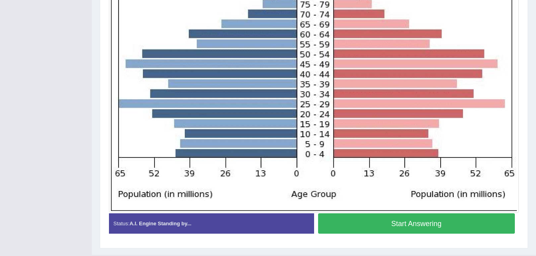
scroll to position [255, 0]
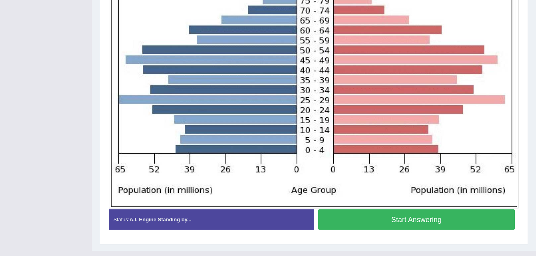
click at [396, 226] on button "Start Answering" at bounding box center [416, 219] width 197 height 20
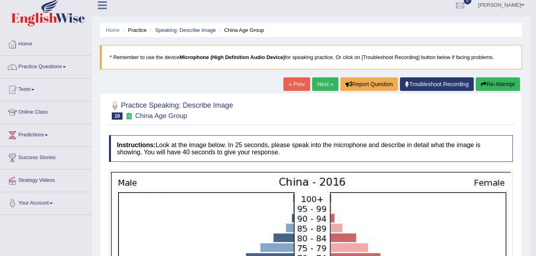
scroll to position [0, 0]
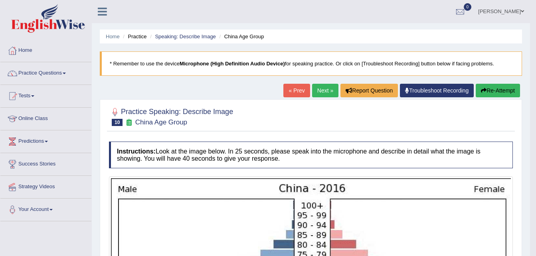
click at [330, 88] on link "Next »" at bounding box center [325, 91] width 26 height 14
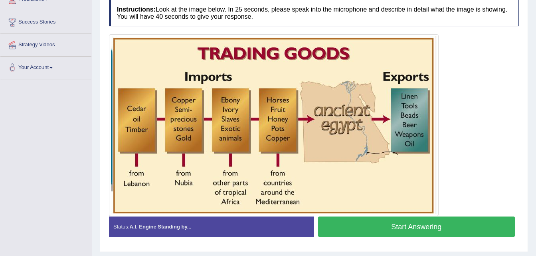
scroll to position [144, 0]
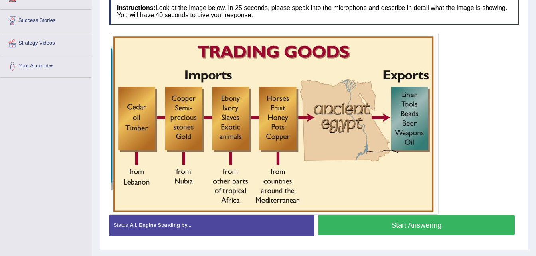
click at [407, 224] on button "Start Answering" at bounding box center [416, 225] width 197 height 20
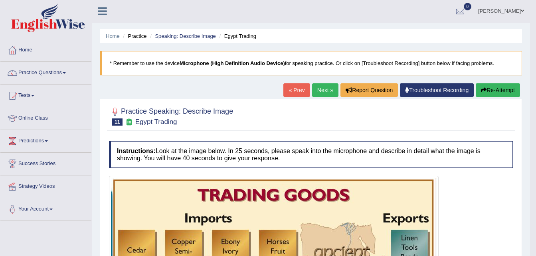
scroll to position [0, 0]
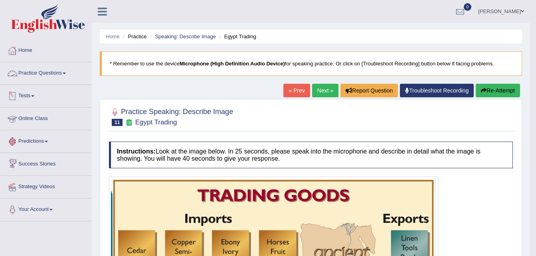
click at [55, 75] on link "Practice Questions" at bounding box center [45, 72] width 91 height 20
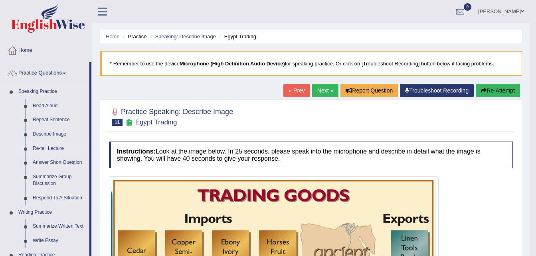
click at [54, 149] on link "Re-tell Lecture" at bounding box center [59, 149] width 60 height 14
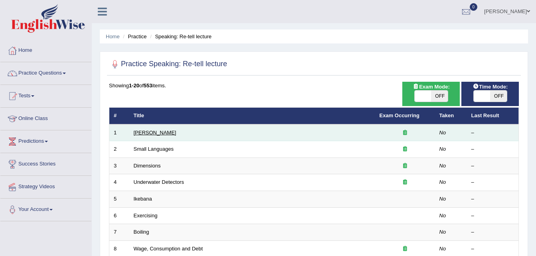
click at [143, 131] on link "[PERSON_NAME]" at bounding box center [155, 133] width 43 height 6
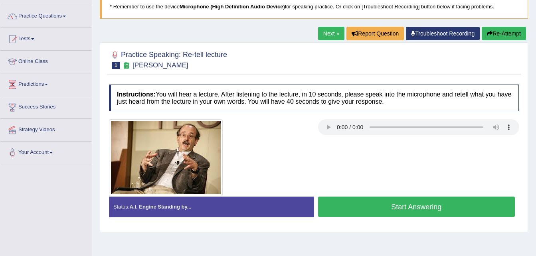
scroll to position [64, 0]
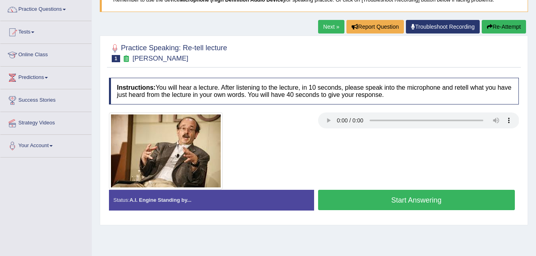
click at [355, 201] on button "Start Answering" at bounding box center [416, 200] width 197 height 20
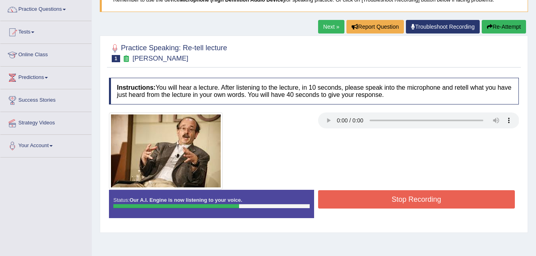
click at [355, 201] on button "Stop Recording" at bounding box center [416, 199] width 197 height 18
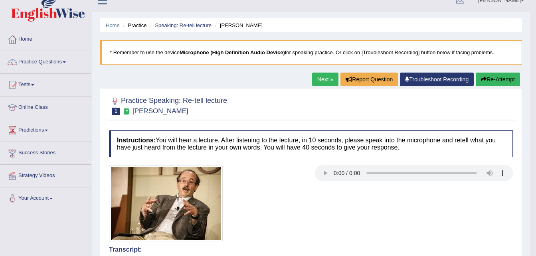
scroll to position [0, 0]
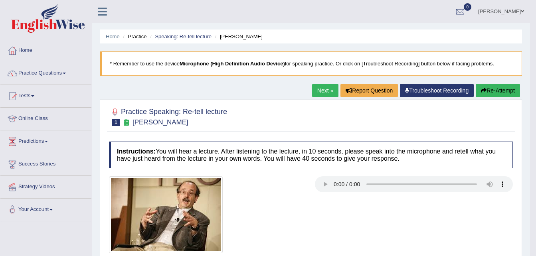
click at [317, 91] on link "Next »" at bounding box center [325, 91] width 26 height 14
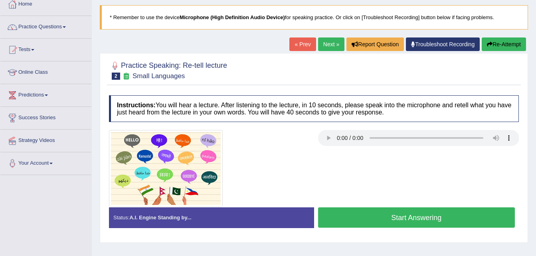
scroll to position [48, 0]
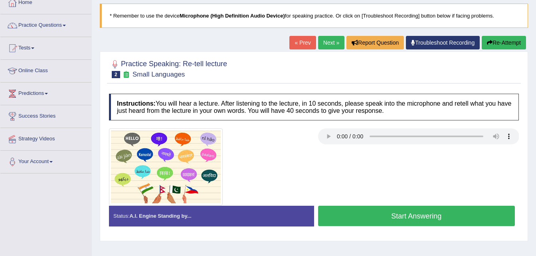
click at [368, 212] on button "Start Answering" at bounding box center [416, 216] width 197 height 20
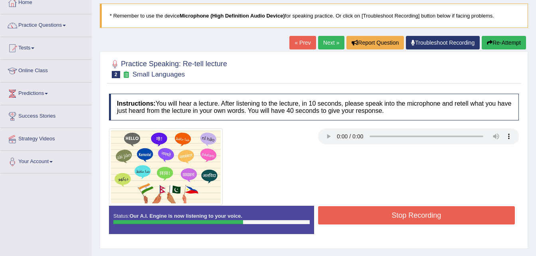
click at [403, 215] on button "Stop Recording" at bounding box center [416, 215] width 197 height 18
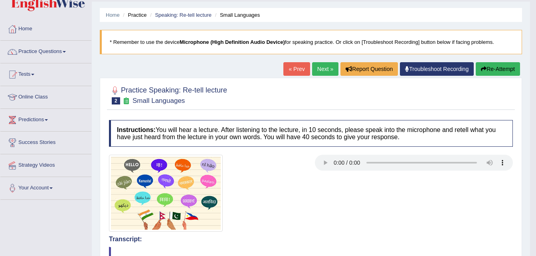
scroll to position [0, 0]
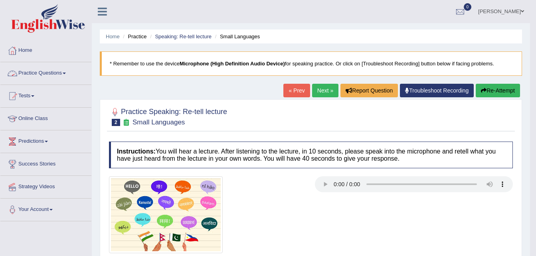
click at [52, 79] on link "Practice Questions" at bounding box center [45, 72] width 91 height 20
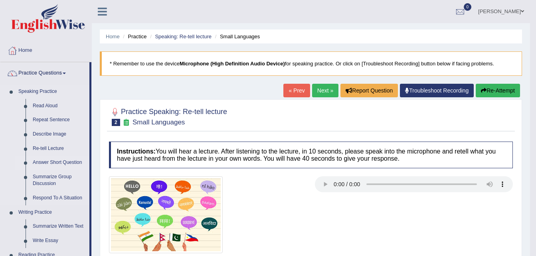
click at [50, 165] on link "Answer Short Question" at bounding box center [59, 163] width 60 height 14
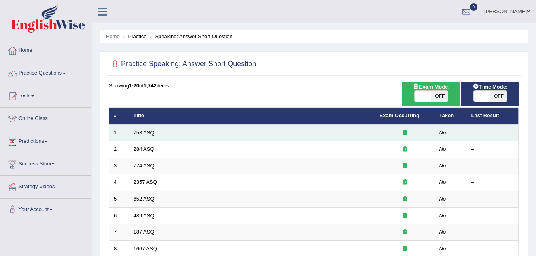
click at [140, 134] on link "753 ASQ" at bounding box center [144, 133] width 21 height 6
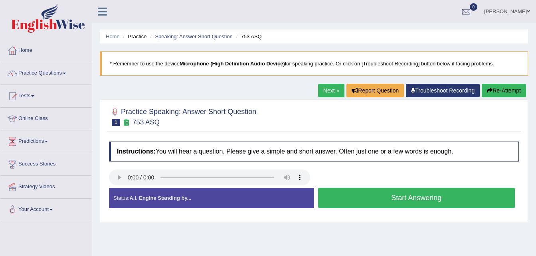
click at [343, 203] on button "Start Answering" at bounding box center [416, 198] width 197 height 20
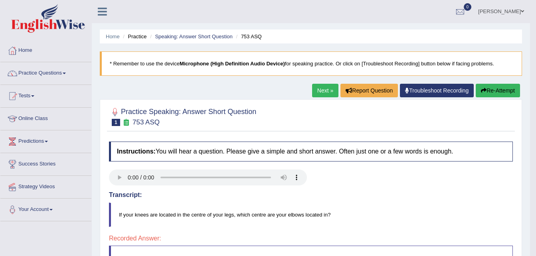
click at [325, 93] on link "Next »" at bounding box center [325, 91] width 26 height 14
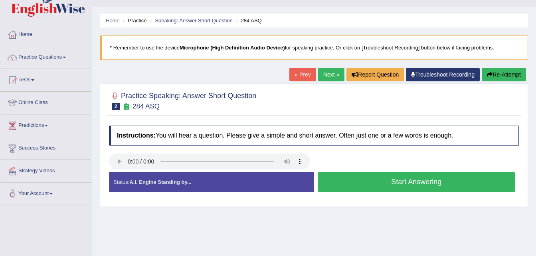
scroll to position [32, 0]
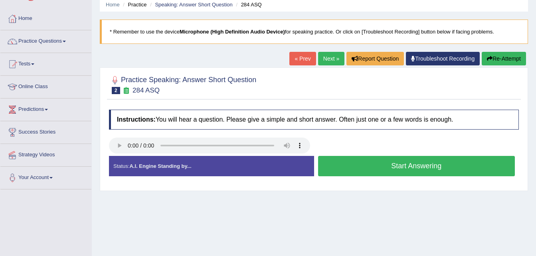
click at [351, 164] on button "Start Answering" at bounding box center [416, 166] width 197 height 20
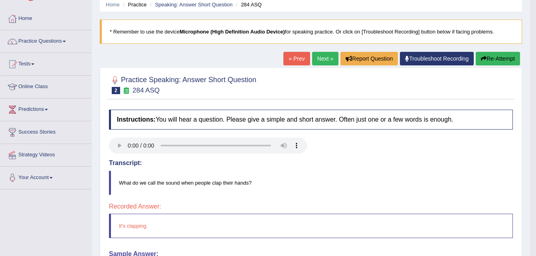
click at [323, 61] on link "Next »" at bounding box center [325, 59] width 26 height 14
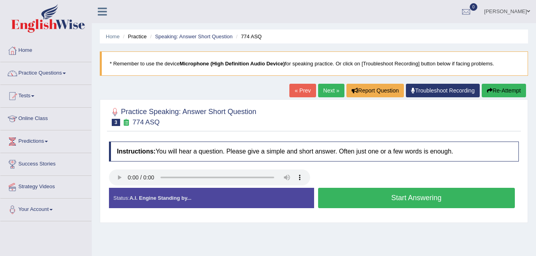
click at [379, 191] on button "Start Answering" at bounding box center [416, 198] width 197 height 20
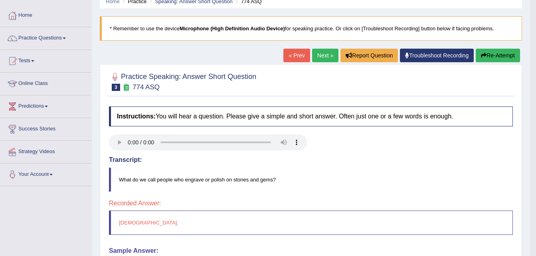
scroll to position [32, 0]
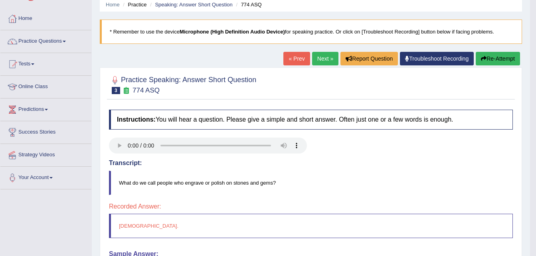
click at [318, 61] on link "Next »" at bounding box center [325, 59] width 26 height 14
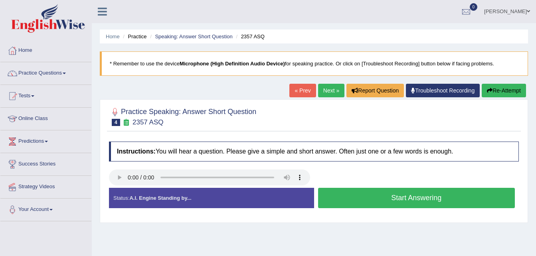
click at [341, 194] on button "Start Answering" at bounding box center [416, 198] width 197 height 20
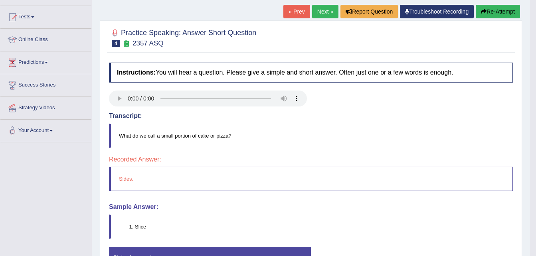
scroll to position [80, 0]
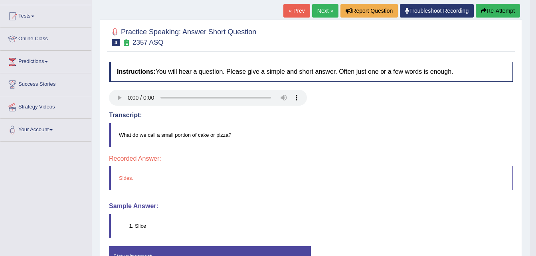
click at [323, 12] on link "Next »" at bounding box center [325, 11] width 26 height 14
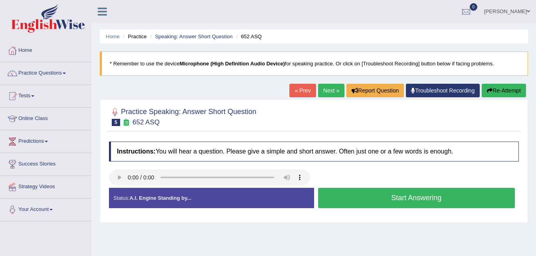
click at [352, 204] on button "Start Answering" at bounding box center [416, 198] width 197 height 20
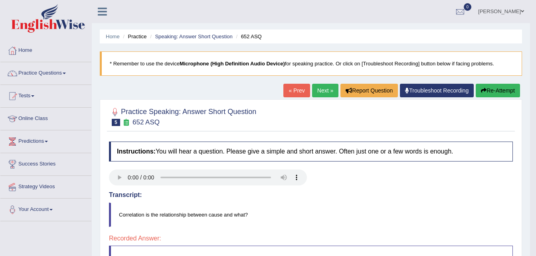
click at [317, 94] on link "Next »" at bounding box center [325, 91] width 26 height 14
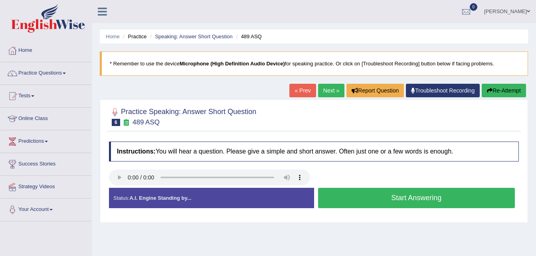
click at [351, 198] on button "Start Answering" at bounding box center [416, 198] width 197 height 20
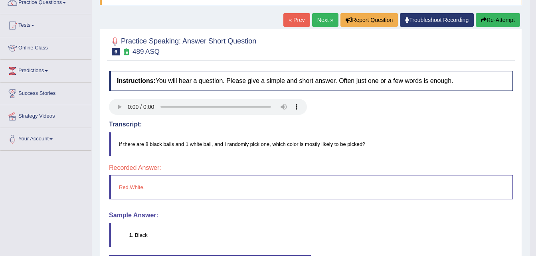
scroll to position [64, 0]
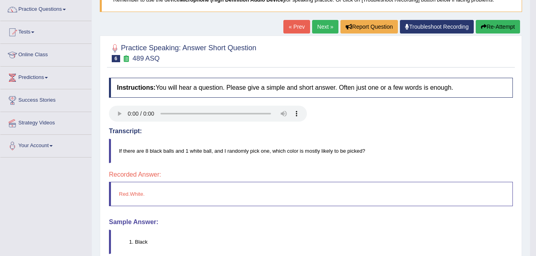
click at [294, 26] on link "« Prev" at bounding box center [296, 27] width 26 height 14
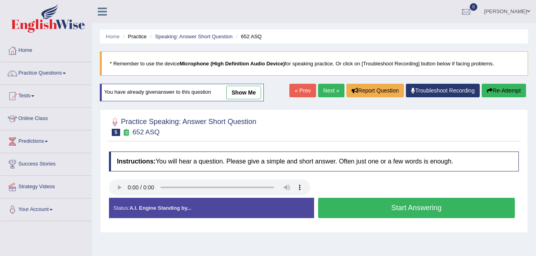
click at [337, 87] on link "Next »" at bounding box center [331, 91] width 26 height 14
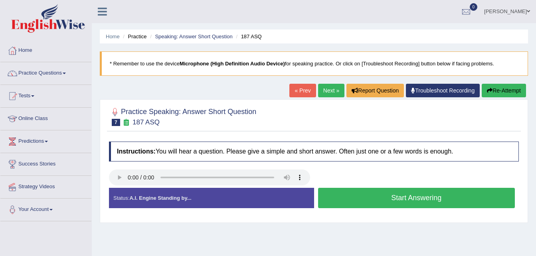
click at [350, 197] on button "Start Answering" at bounding box center [416, 198] width 197 height 20
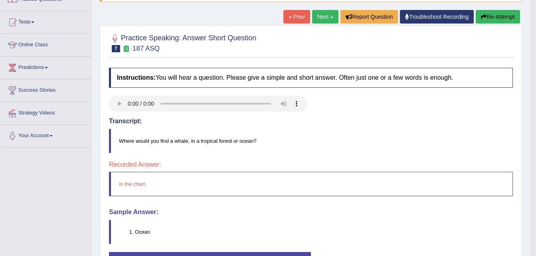
scroll to position [48, 0]
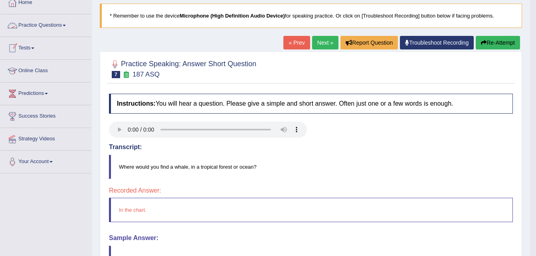
click at [38, 29] on link "Practice Questions" at bounding box center [45, 24] width 91 height 20
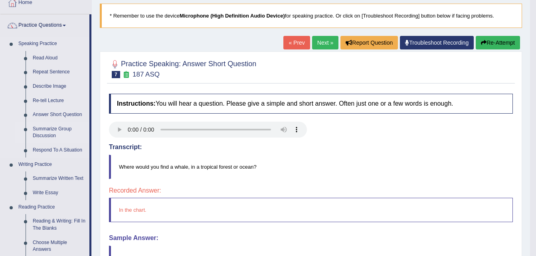
click at [47, 132] on link "Summarize Group Discussion" at bounding box center [59, 132] width 60 height 21
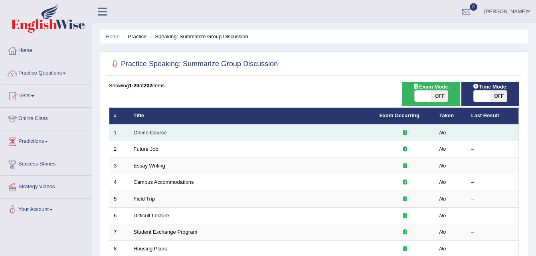
click at [147, 133] on link "Online Course" at bounding box center [150, 133] width 33 height 6
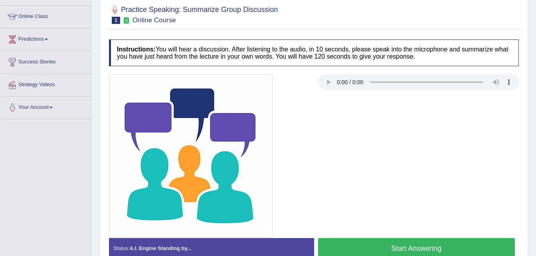
scroll to position [128, 0]
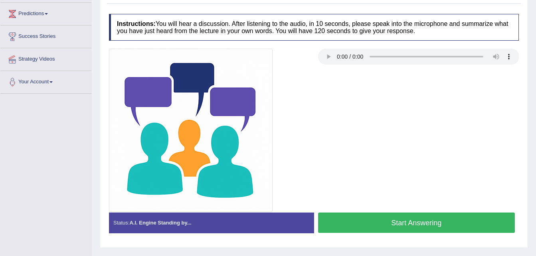
click at [388, 219] on button "Start Answering" at bounding box center [416, 223] width 197 height 20
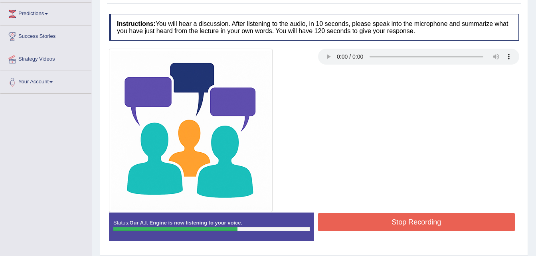
click at [414, 224] on button "Stop Recording" at bounding box center [416, 222] width 197 height 18
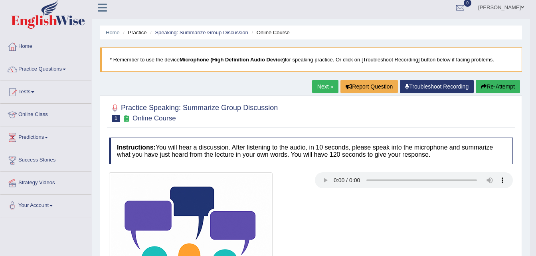
scroll to position [0, 0]
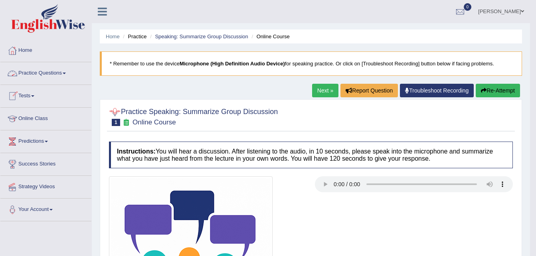
click at [54, 71] on link "Practice Questions" at bounding box center [45, 72] width 91 height 20
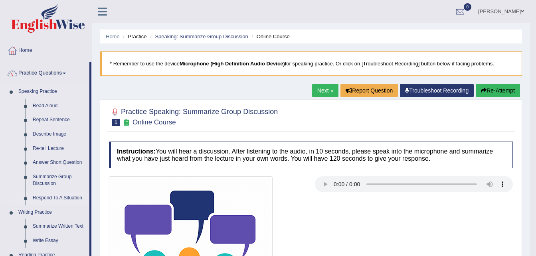
click at [42, 201] on link "Respond To A Situation" at bounding box center [59, 198] width 60 height 14
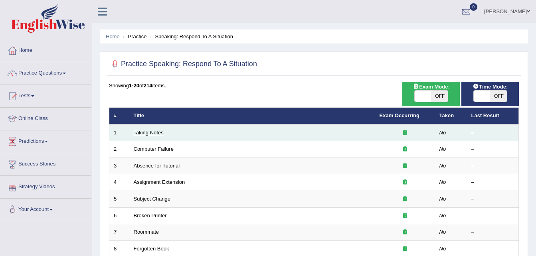
click at [144, 134] on link "Taking Notes" at bounding box center [149, 133] width 30 height 6
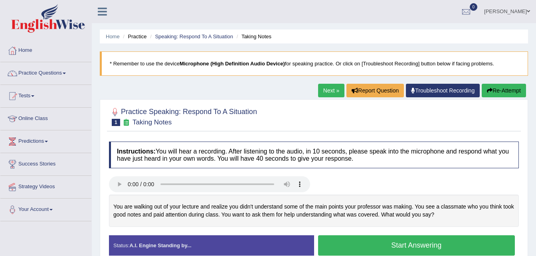
click at [380, 244] on button "Start Answering" at bounding box center [416, 245] width 197 height 20
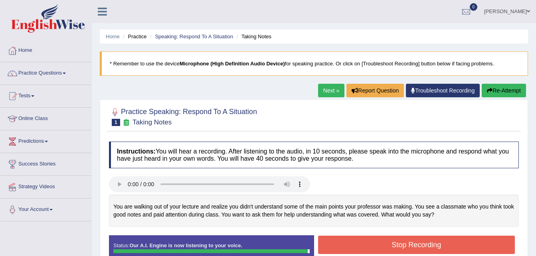
click at [380, 244] on button "Stop Recording" at bounding box center [416, 245] width 197 height 18
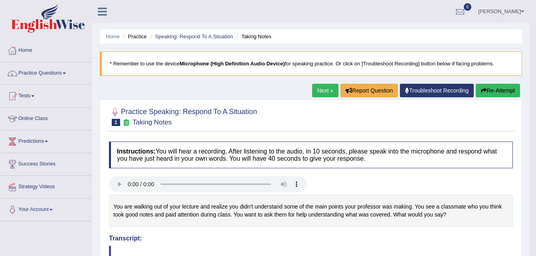
click at [317, 94] on link "Next »" at bounding box center [325, 91] width 26 height 14
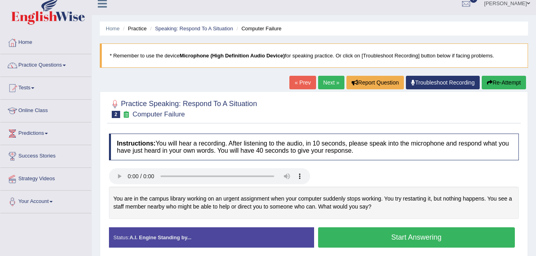
scroll to position [16, 0]
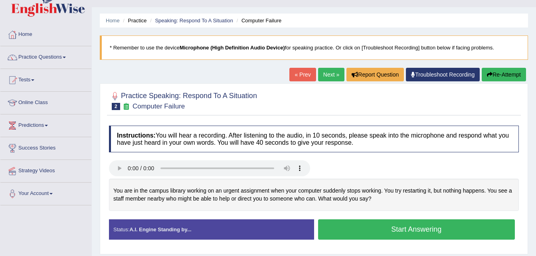
click at [365, 234] on button "Start Answering" at bounding box center [416, 229] width 197 height 20
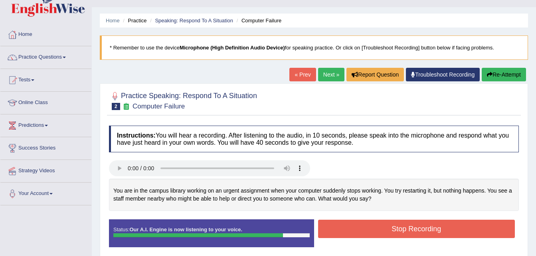
click at [383, 220] on button "Stop Recording" at bounding box center [416, 229] width 197 height 18
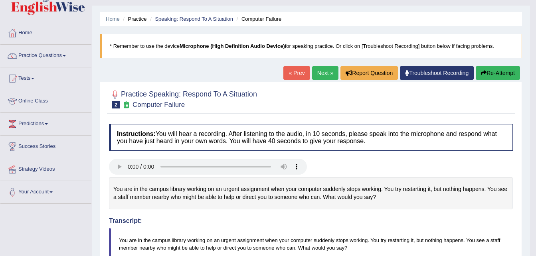
scroll to position [0, 0]
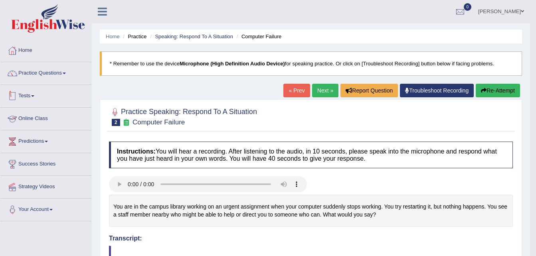
click at [27, 99] on link "Tests" at bounding box center [45, 95] width 91 height 20
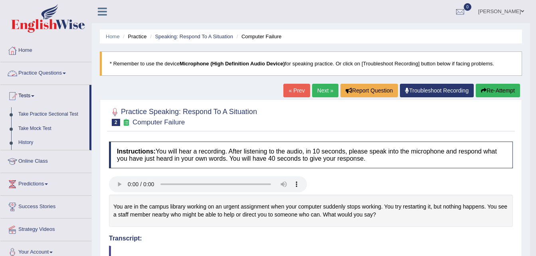
click at [37, 71] on link "Practice Questions" at bounding box center [45, 72] width 91 height 20
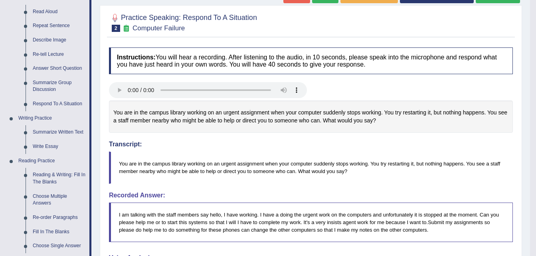
scroll to position [96, 0]
